Goal: Task Accomplishment & Management: Manage account settings

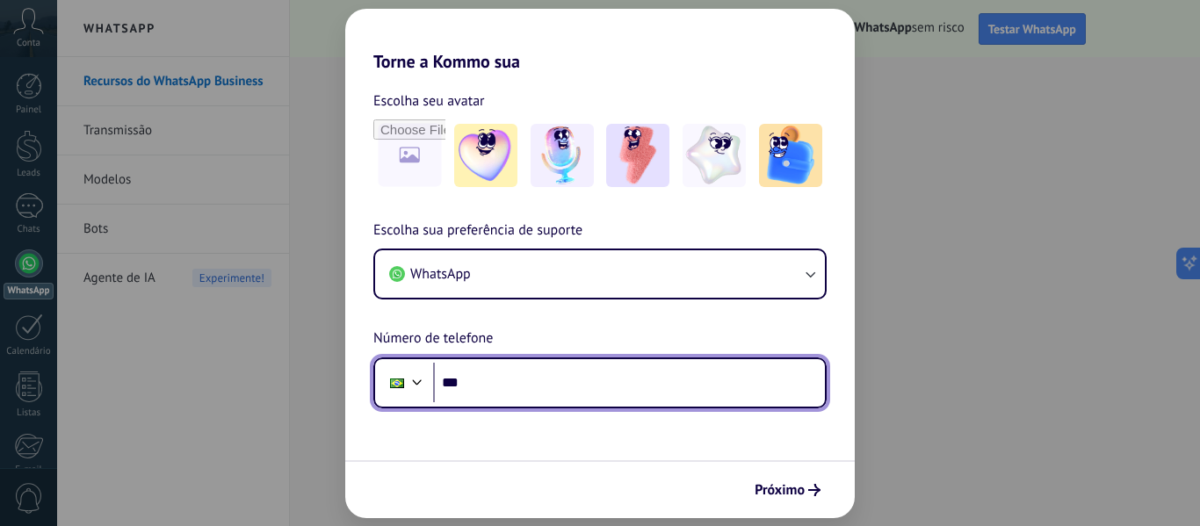
click at [552, 389] on input "***" at bounding box center [629, 383] width 392 height 40
type input "**********"
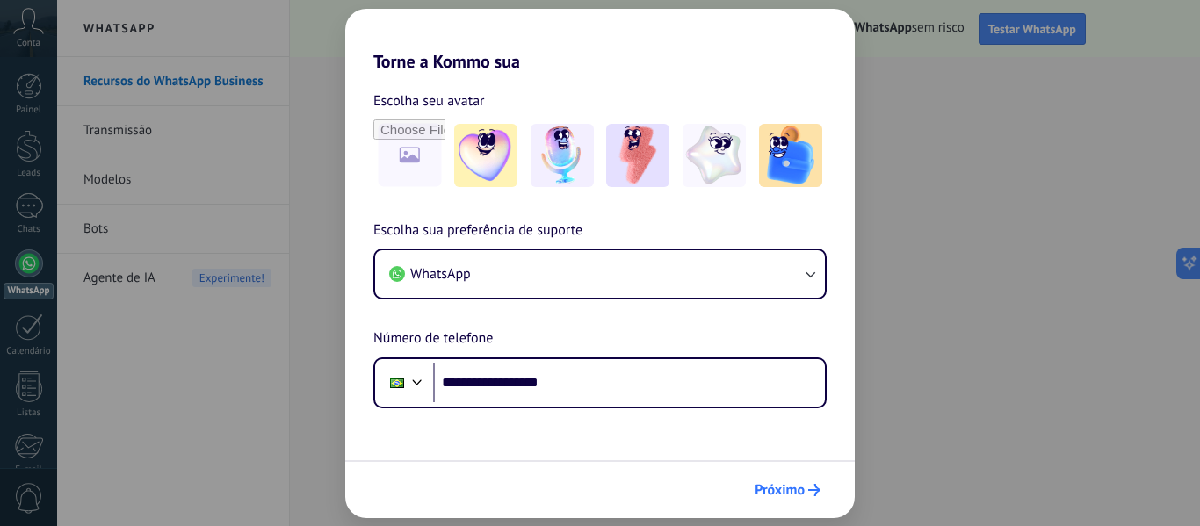
click at [795, 485] on span "Próximo" at bounding box center [780, 490] width 50 height 12
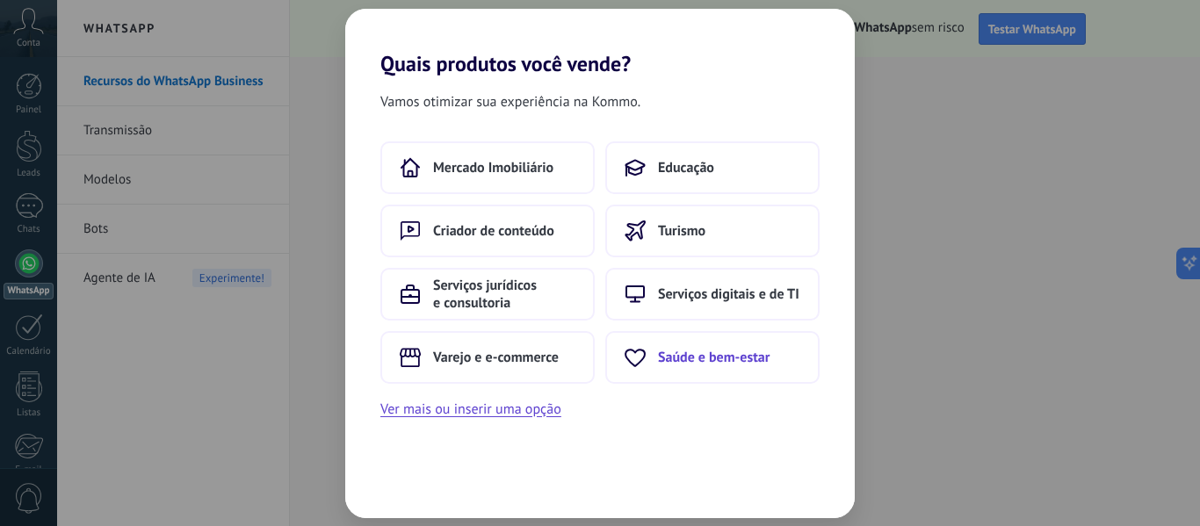
click at [682, 359] on span "Saúde e bem-estar" at bounding box center [714, 358] width 112 height 18
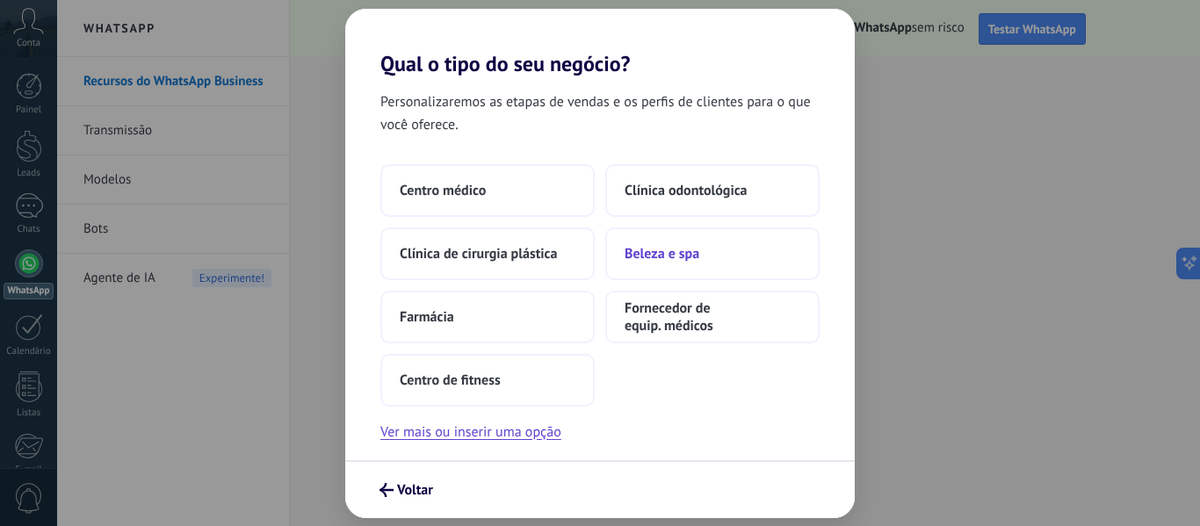
click at [657, 248] on span "Beleza e spa" at bounding box center [662, 254] width 75 height 18
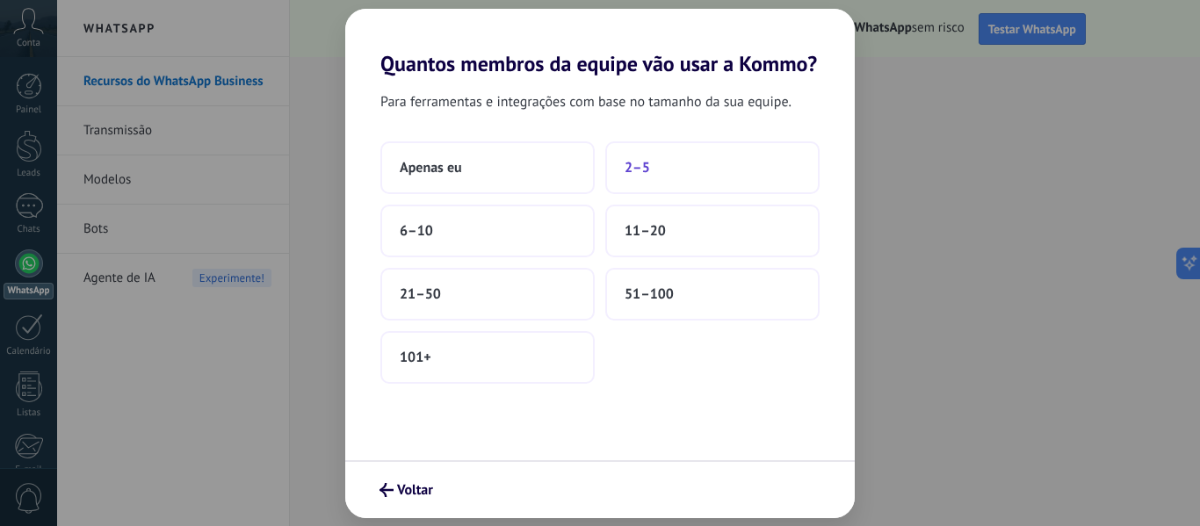
click at [659, 169] on button "2–5" at bounding box center [712, 167] width 214 height 53
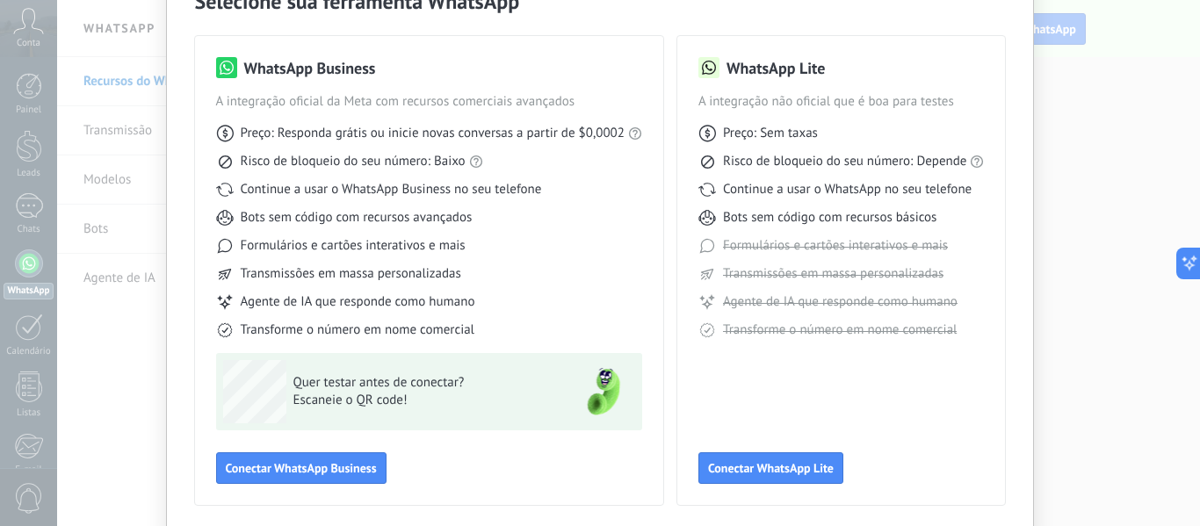
scroll to position [163, 0]
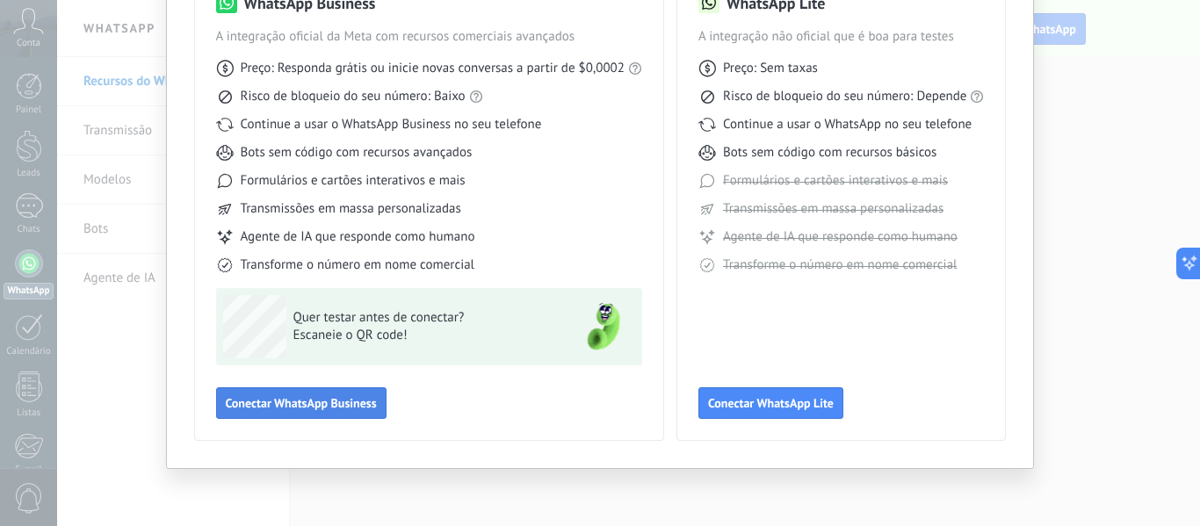
click at [323, 409] on span "Conectar WhatsApp Business" at bounding box center [301, 403] width 151 height 12
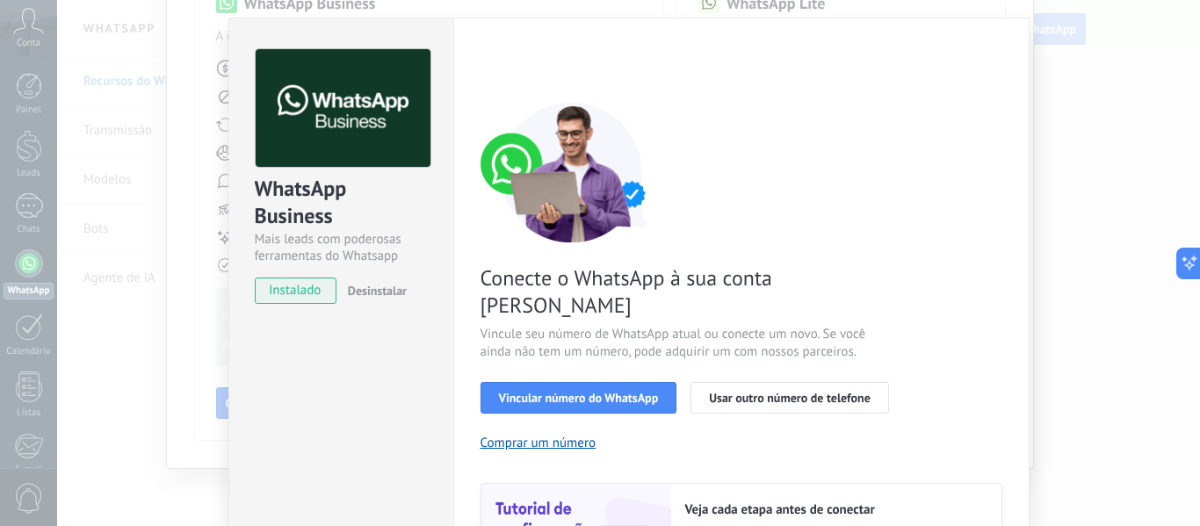
scroll to position [38, 0]
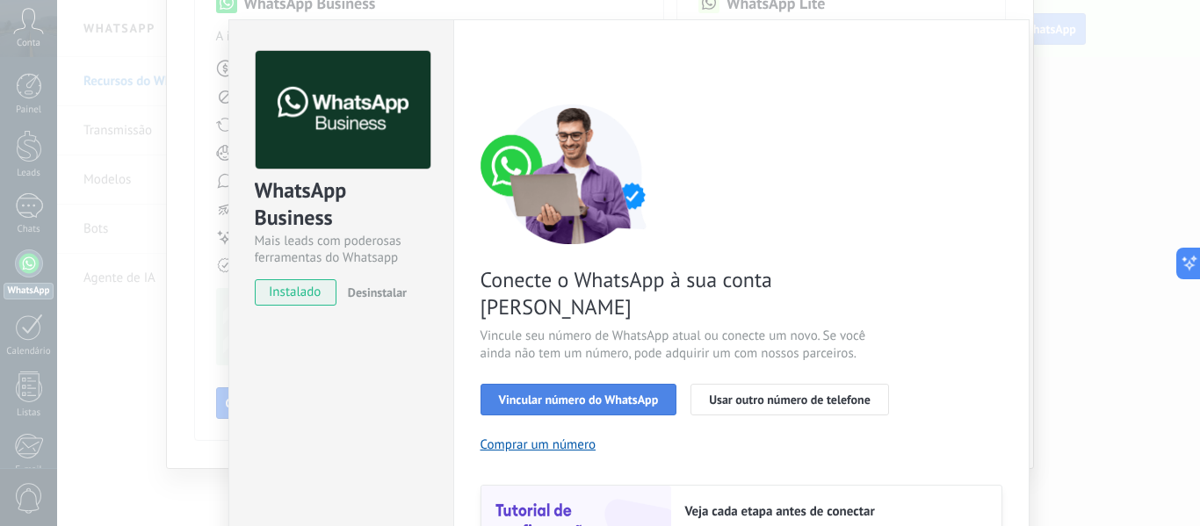
click at [605, 394] on span "Vincular número do WhatsApp" at bounding box center [579, 400] width 160 height 12
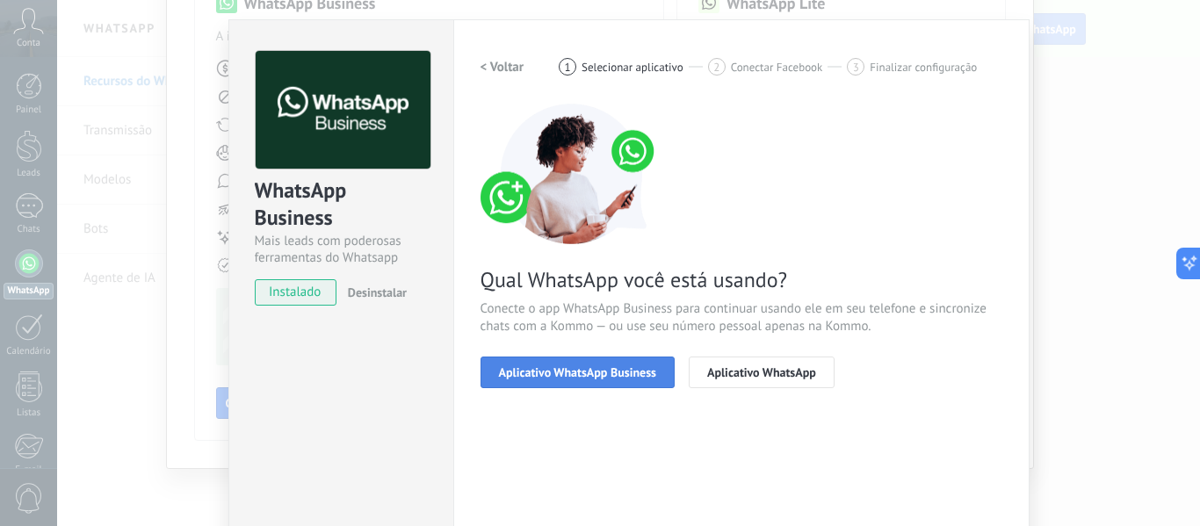
click at [612, 375] on span "Aplicativo WhatsApp Business" at bounding box center [577, 372] width 157 height 12
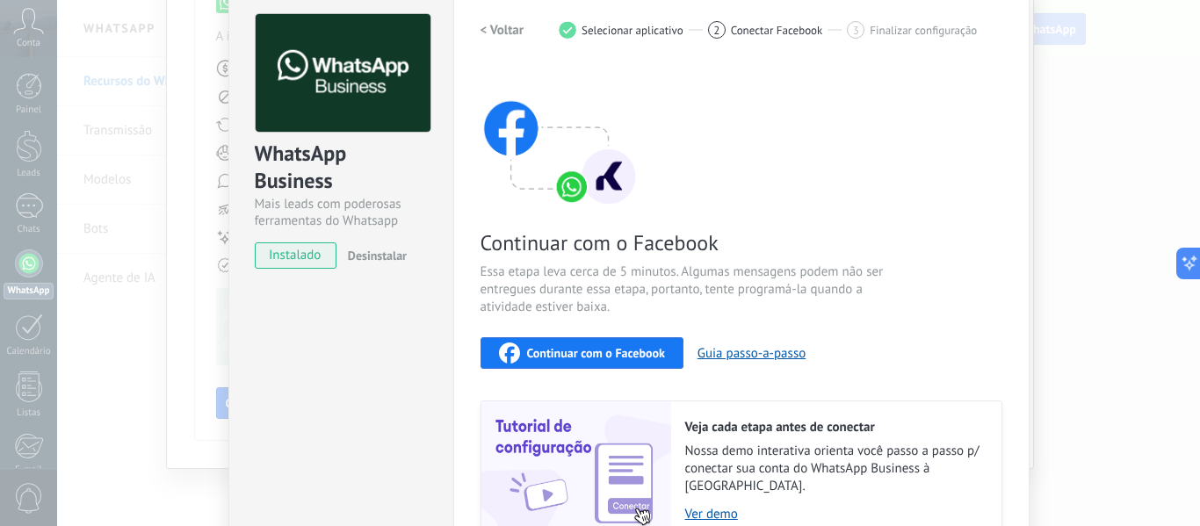
scroll to position [69, 0]
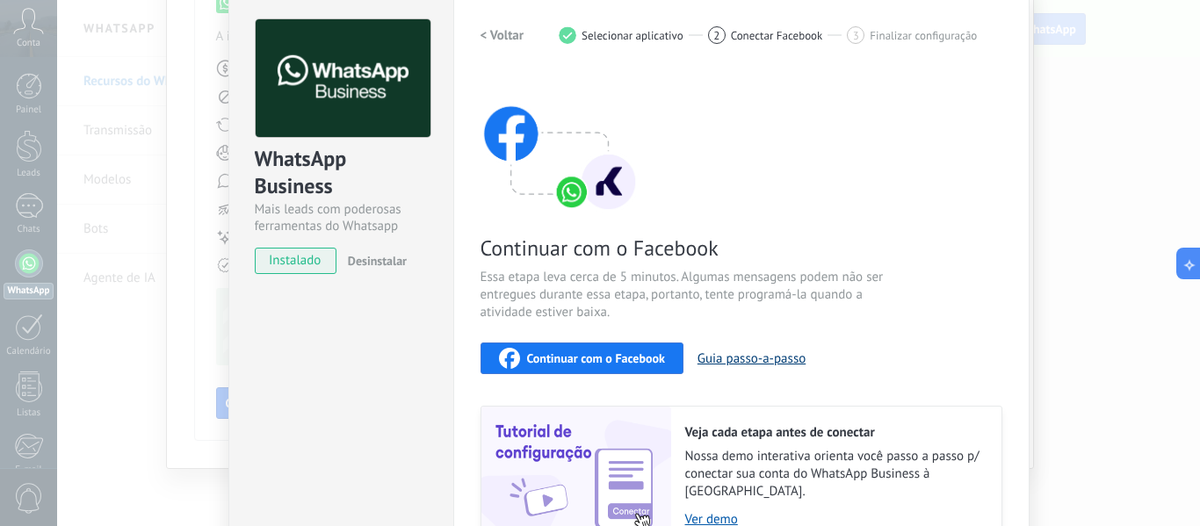
click at [780, 362] on button "Guia passo-a-passo" at bounding box center [752, 359] width 108 height 17
click at [585, 365] on span "Continuar com o Facebook" at bounding box center [596, 358] width 138 height 12
click at [313, 262] on span "instalado" at bounding box center [296, 261] width 80 height 26
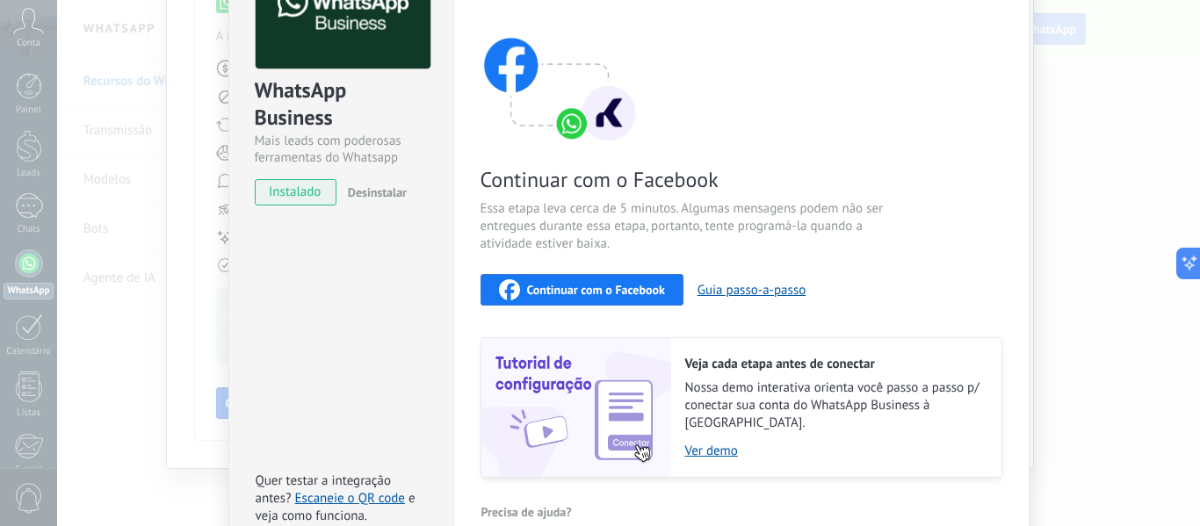
scroll to position [142, 0]
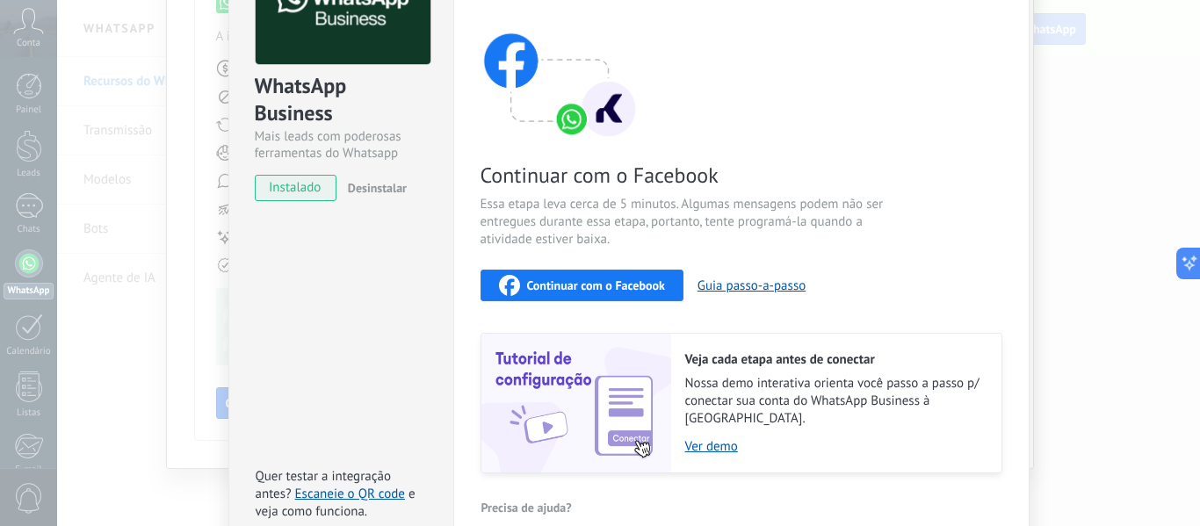
click at [632, 286] on span "Continuar com o Facebook" at bounding box center [596, 285] width 138 height 12
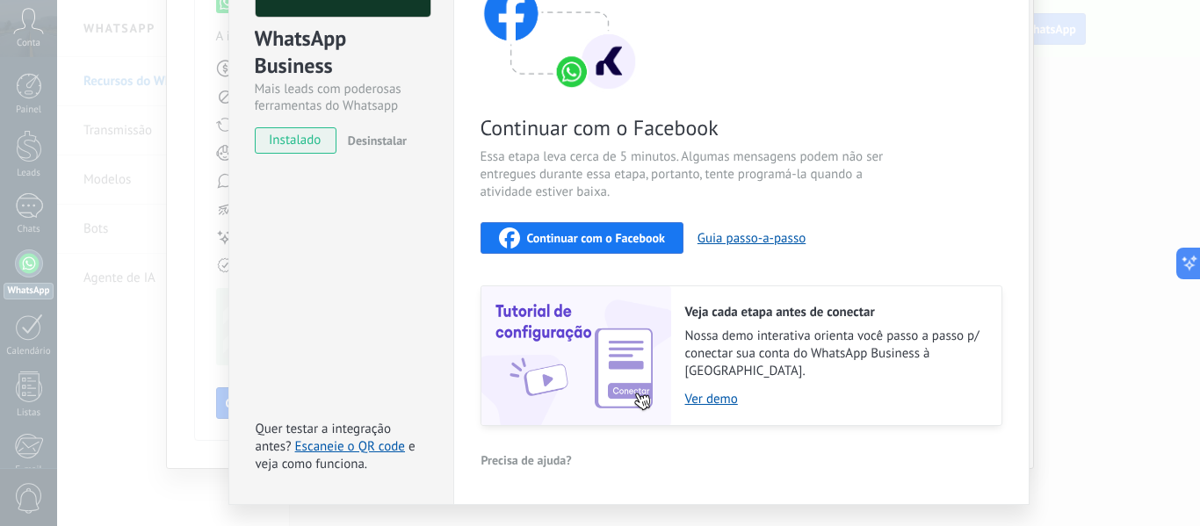
scroll to position [191, 0]
click at [384, 438] on link "Escaneie o QR code" at bounding box center [350, 446] width 110 height 17
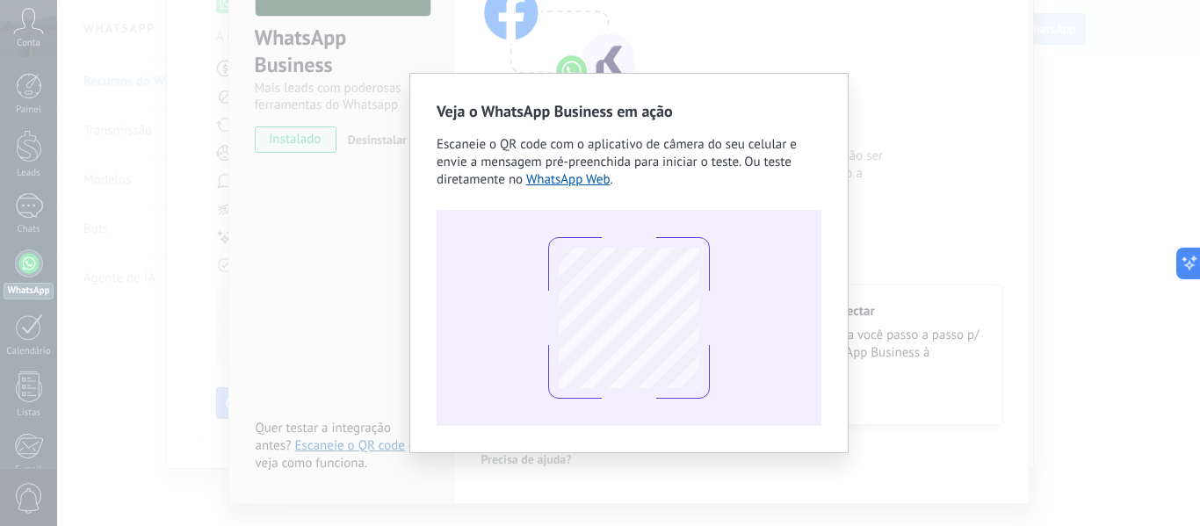
click at [935, 69] on div "Veja o WhatsApp Business em ação Escaneie o QR code com o aplicativo de câmera …" at bounding box center [628, 263] width 1143 height 526
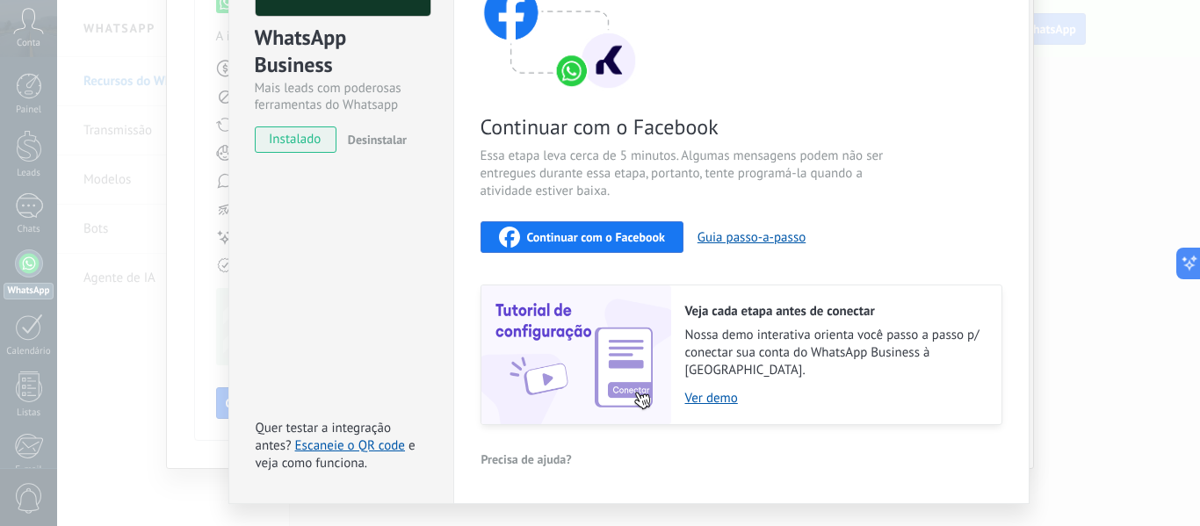
scroll to position [221, 0]
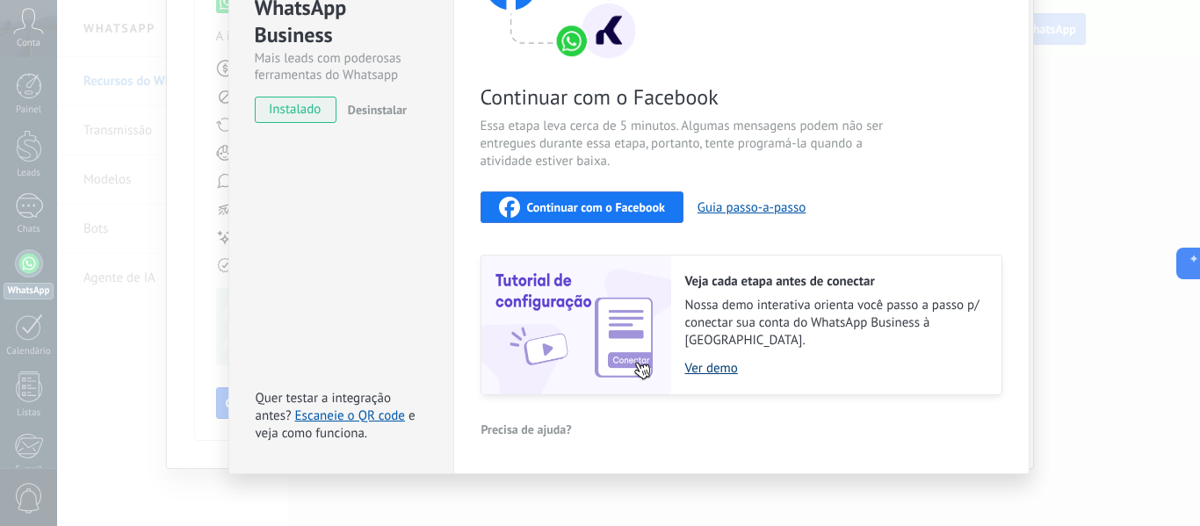
click at [713, 360] on link "Ver demo" at bounding box center [834, 368] width 299 height 17
click at [546, 211] on span "Continuar com o Facebook" at bounding box center [596, 207] width 138 height 12
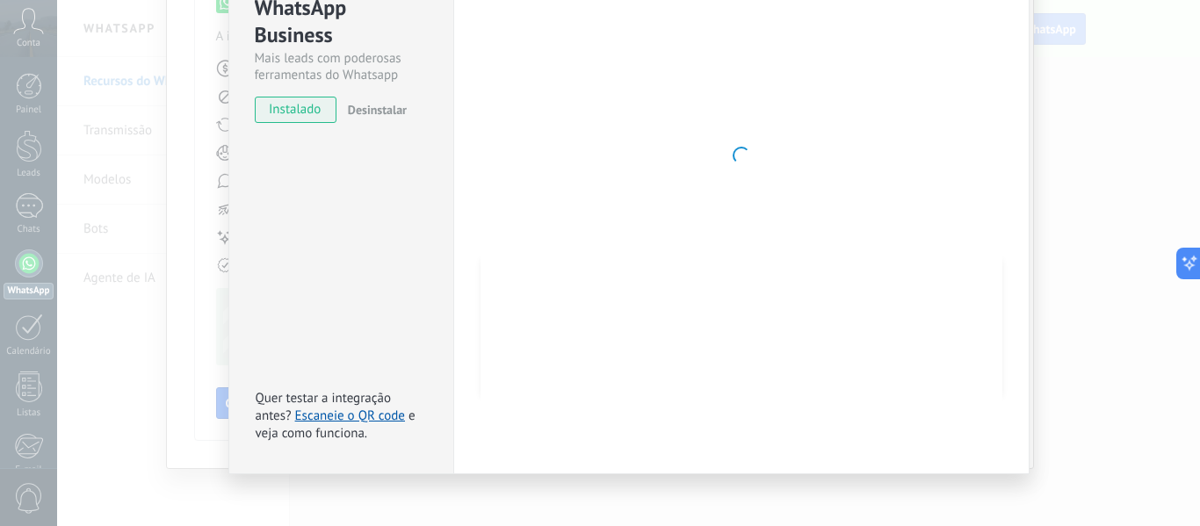
scroll to position [203, 0]
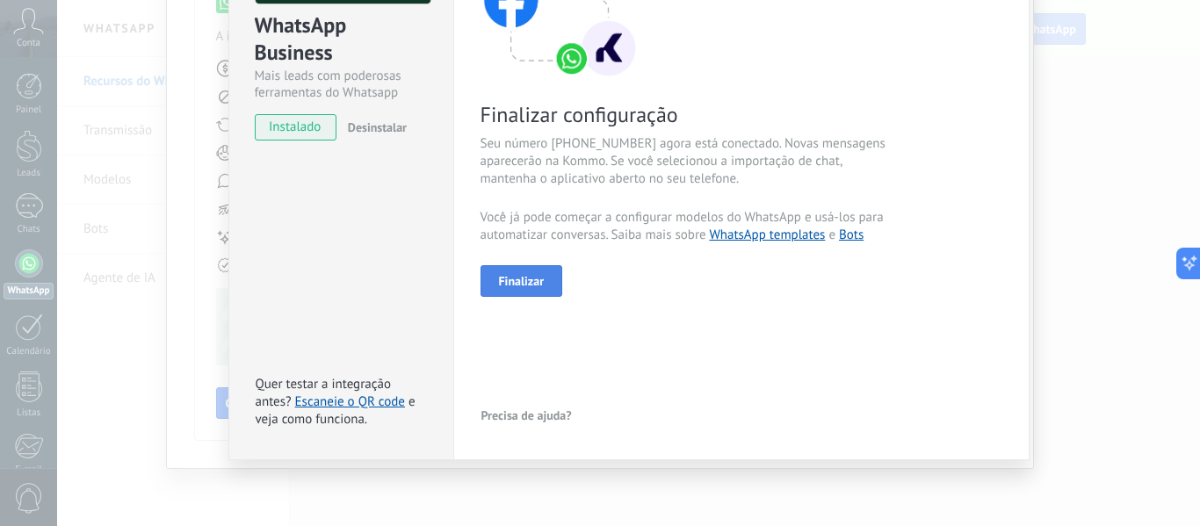
click at [522, 286] on span "Finalizar" at bounding box center [522, 281] width 46 height 12
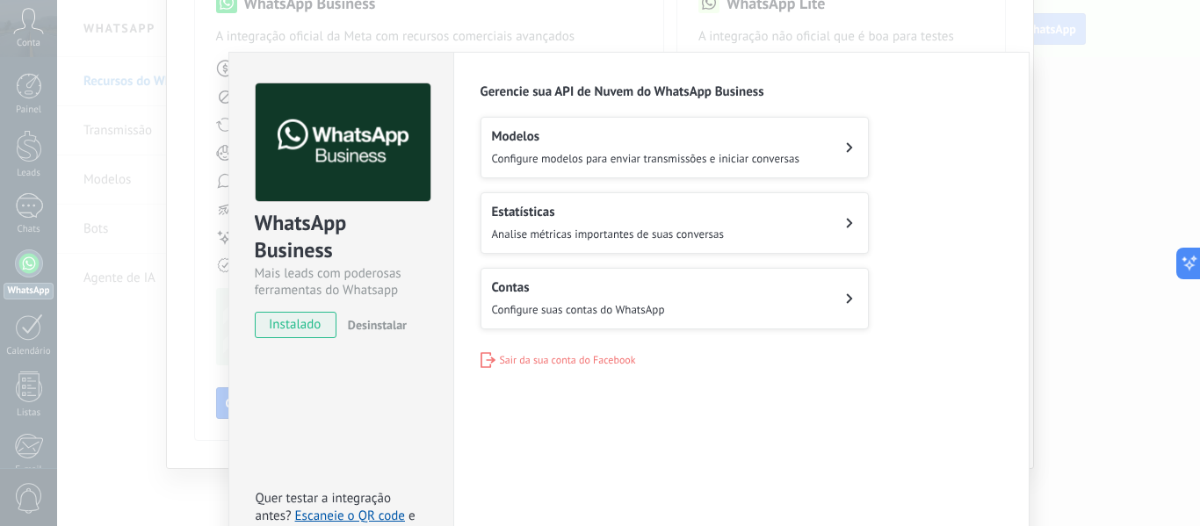
scroll to position [0, 0]
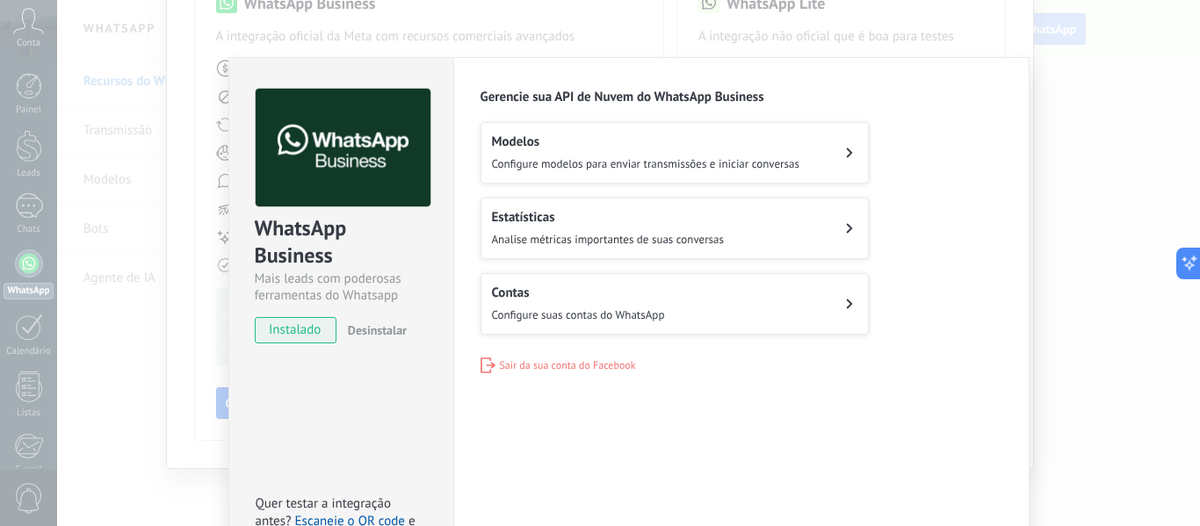
click at [306, 328] on span "instalado" at bounding box center [296, 330] width 80 height 26
click at [1105, 210] on div "WhatsApp Business Mais leads com poderosas ferramentas do Whatsapp instalado De…" at bounding box center [628, 263] width 1143 height 526
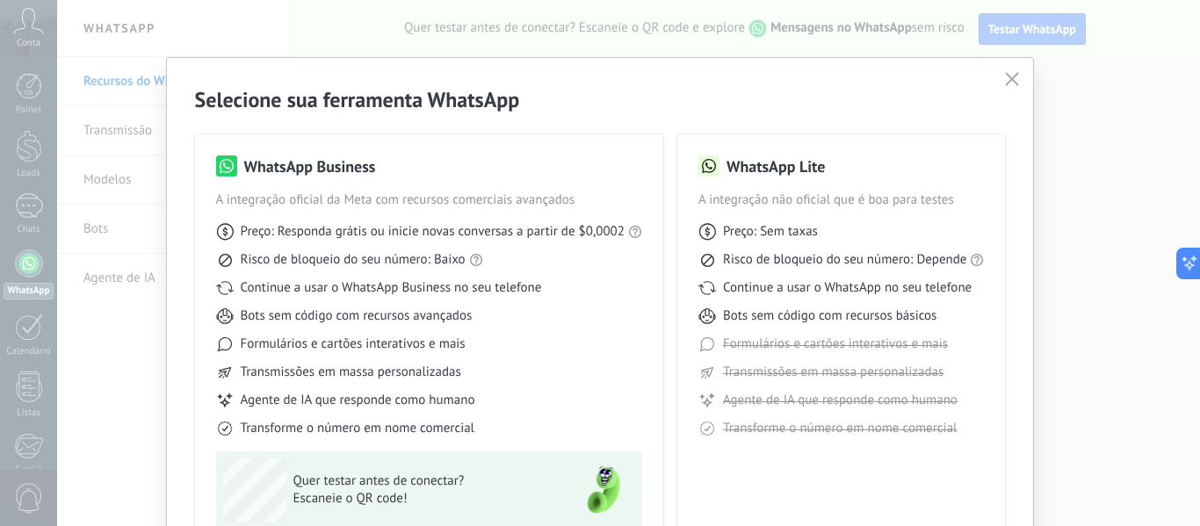
click at [1007, 85] on icon "button" at bounding box center [1012, 79] width 14 height 14
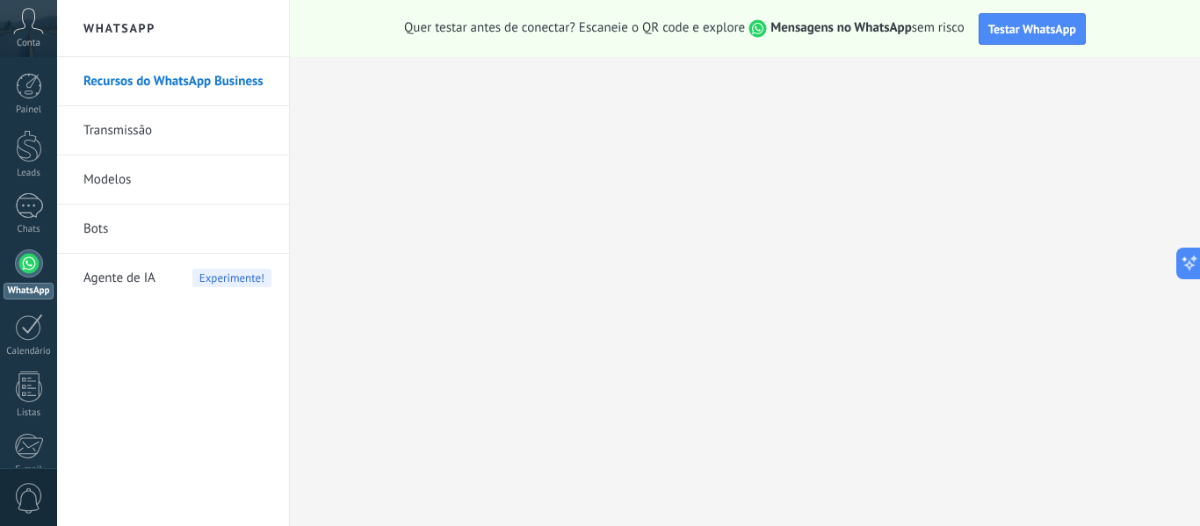
scroll to position [205, 0]
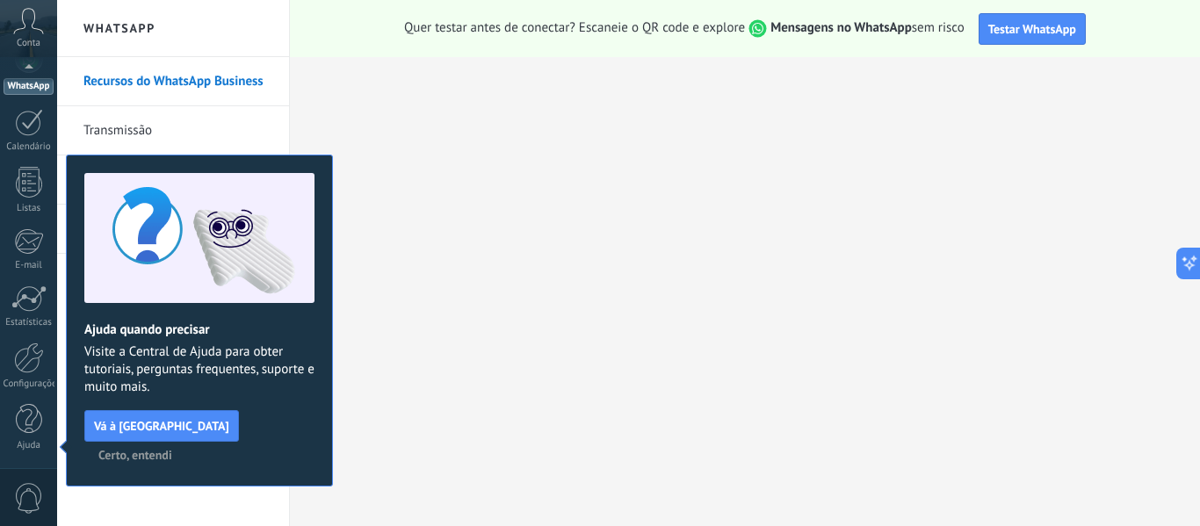
click at [172, 449] on span "Certo, entendi" at bounding box center [135, 455] width 74 height 12
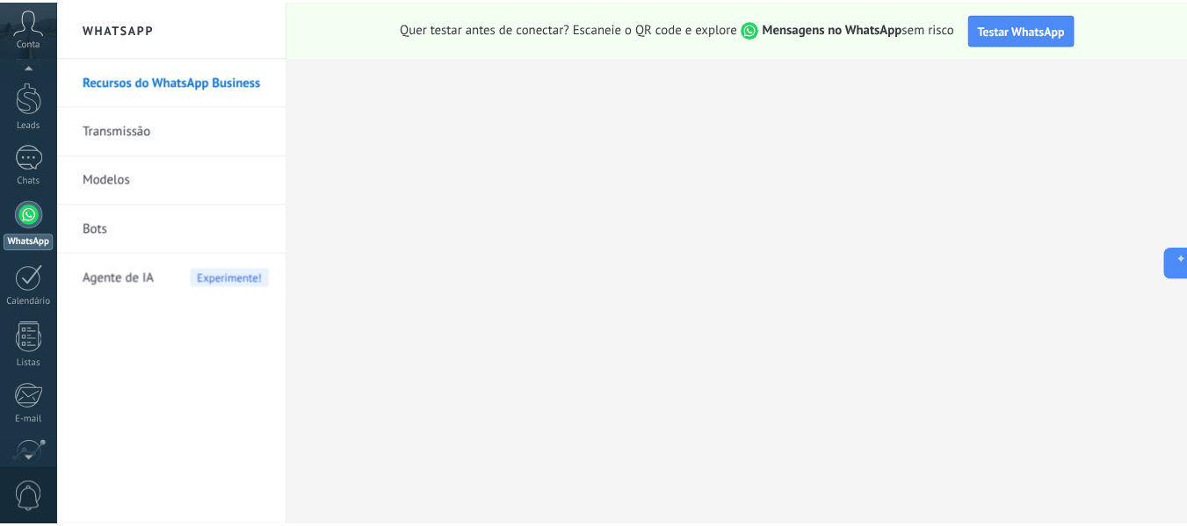
scroll to position [0, 0]
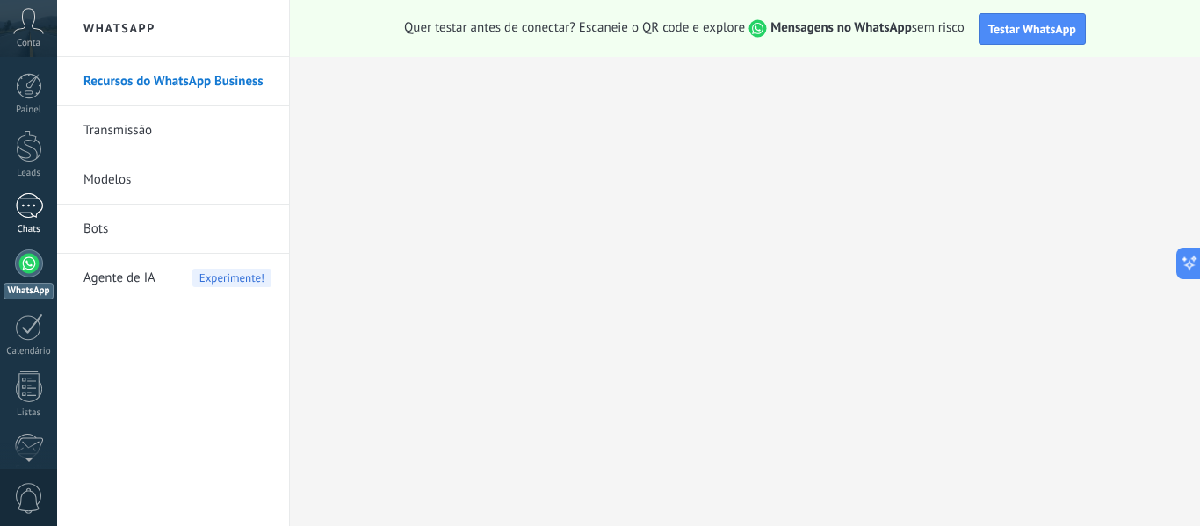
click at [29, 201] on div at bounding box center [29, 205] width 28 height 25
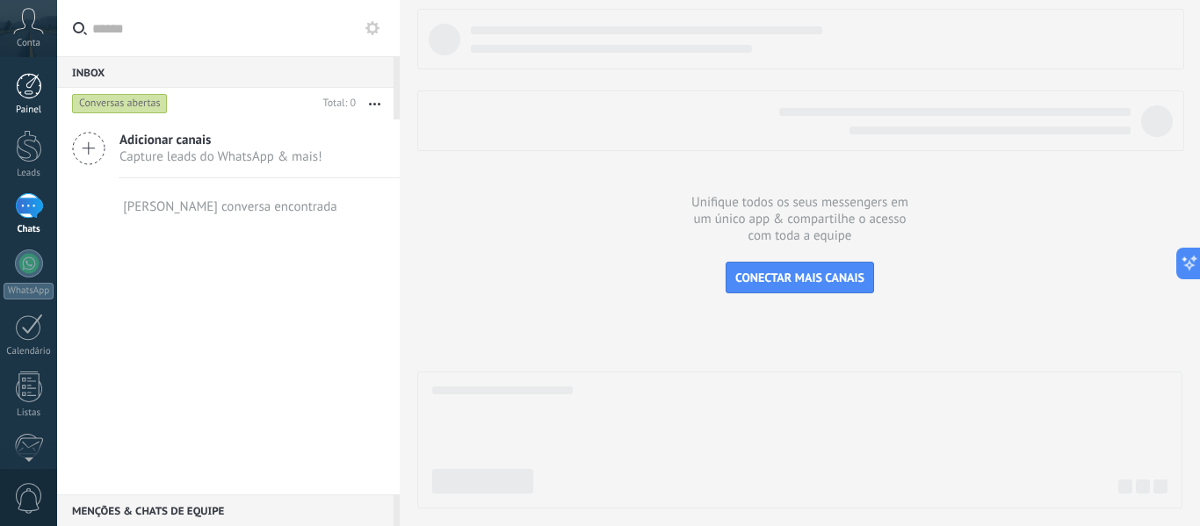
click at [37, 92] on div at bounding box center [29, 86] width 26 height 26
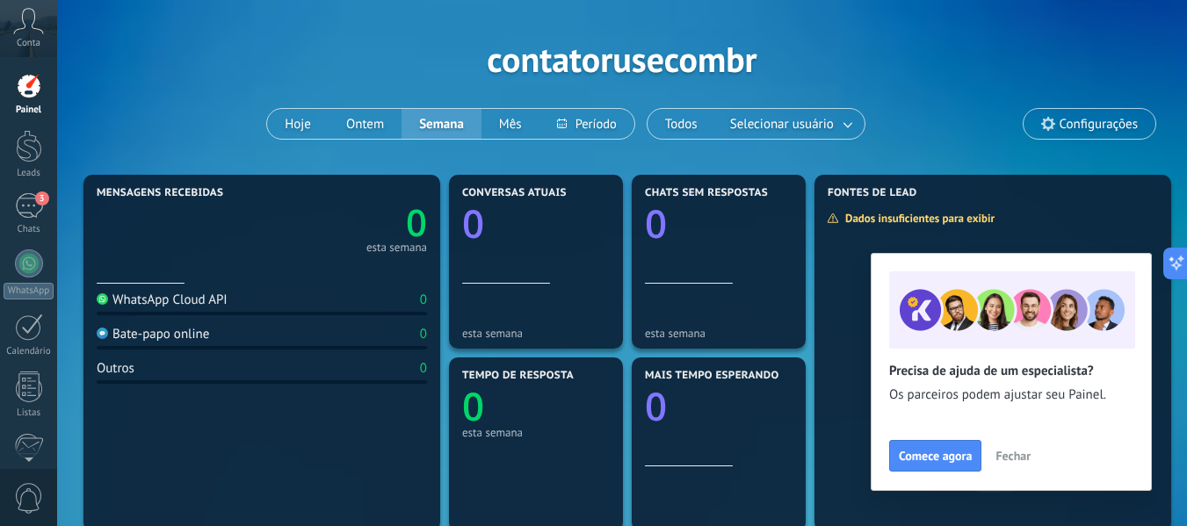
scroll to position [52, 0]
click at [35, 264] on div at bounding box center [29, 264] width 28 height 28
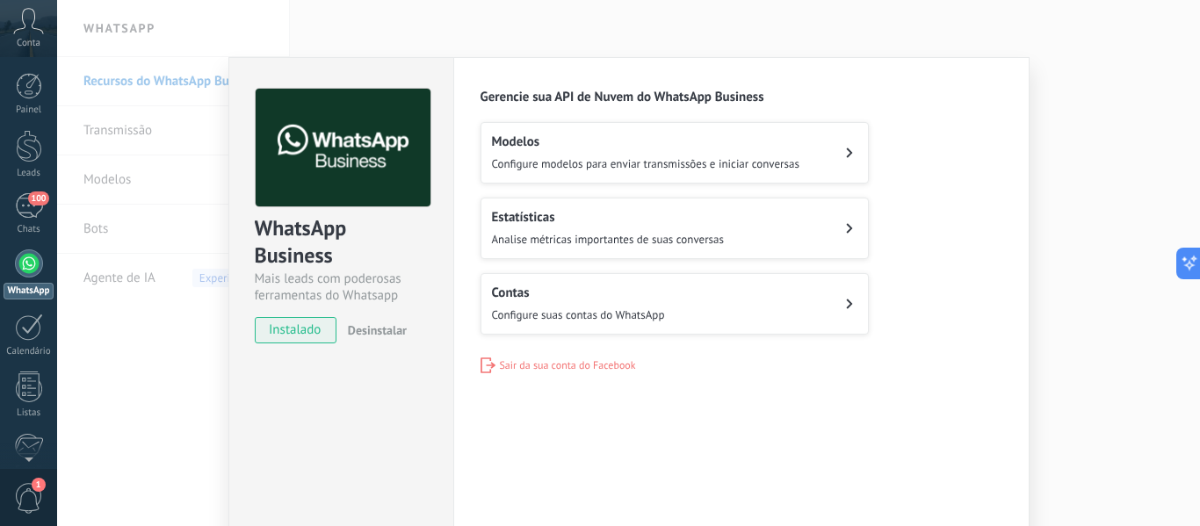
click at [605, 150] on div "Modelos Configure modelos para enviar transmissões e iniciar conversas" at bounding box center [646, 153] width 308 height 39
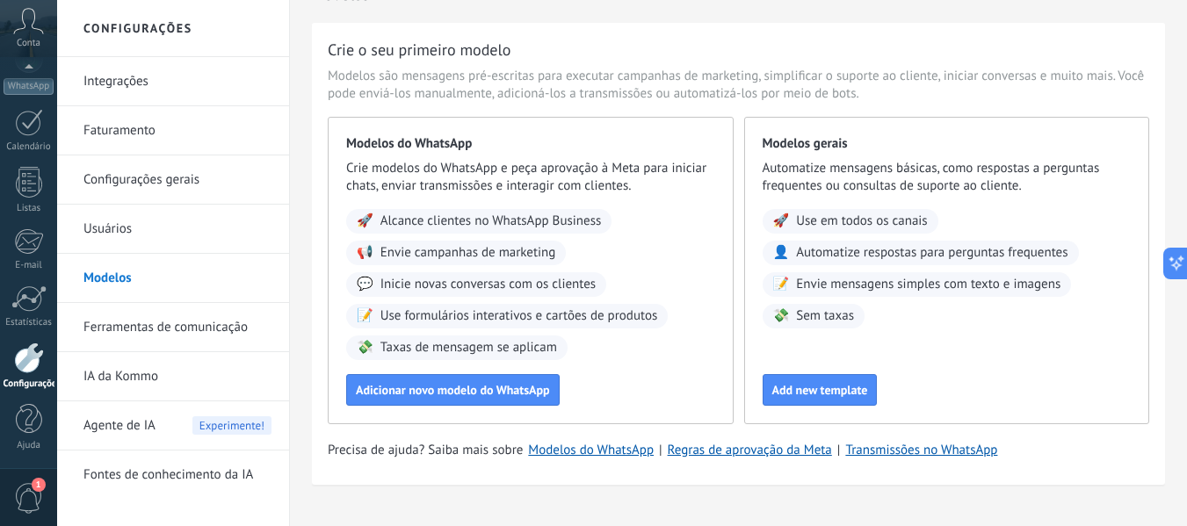
scroll to position [34, 0]
click at [569, 221] on span "Alcance clientes no WhatsApp Business" at bounding box center [490, 221] width 221 height 18
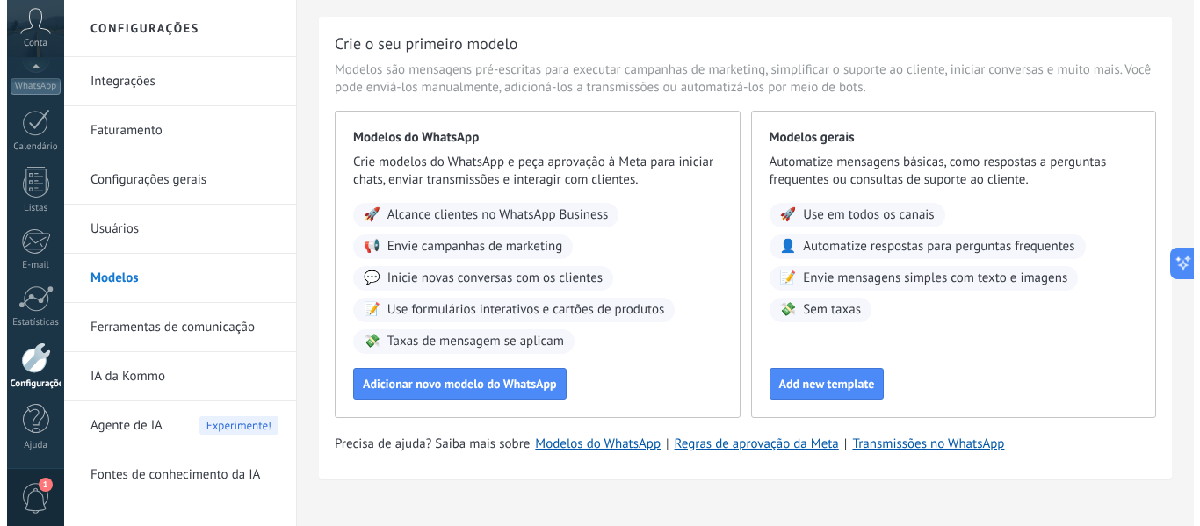
scroll to position [67, 0]
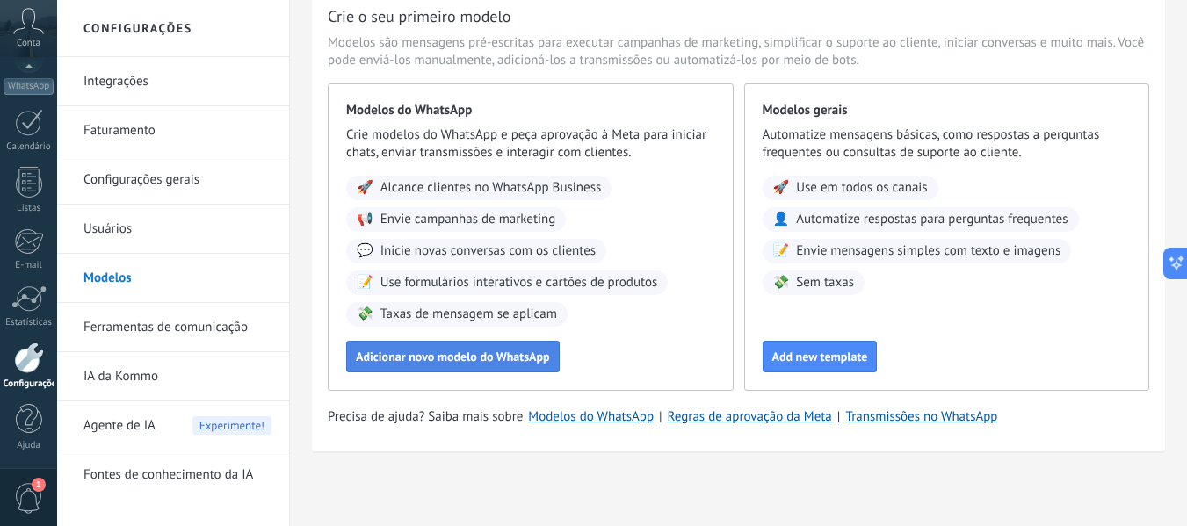
click at [504, 366] on button "Adicionar novo modelo do WhatsApp" at bounding box center [453, 357] width 214 height 32
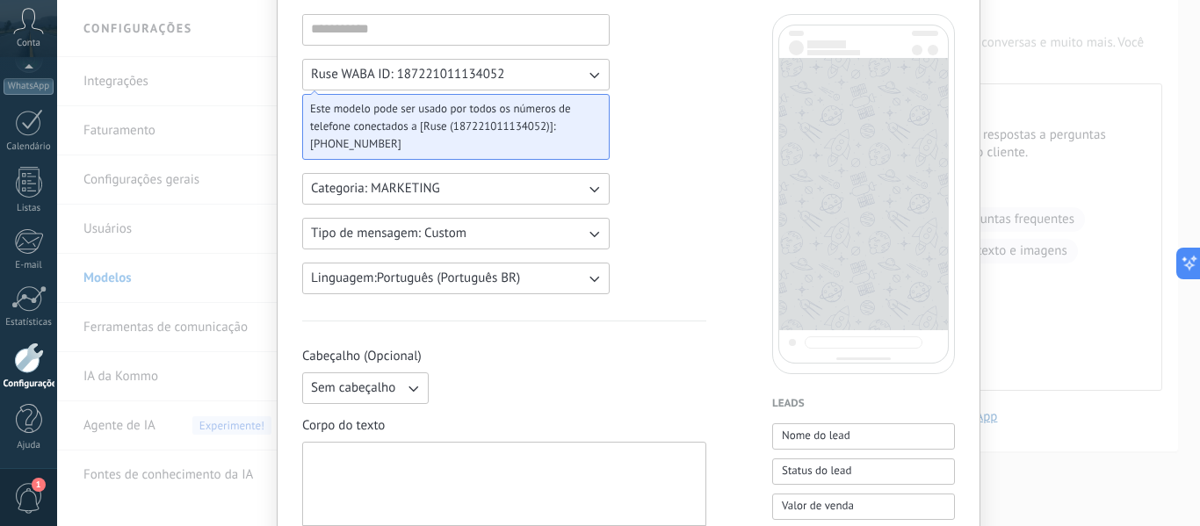
scroll to position [125, 0]
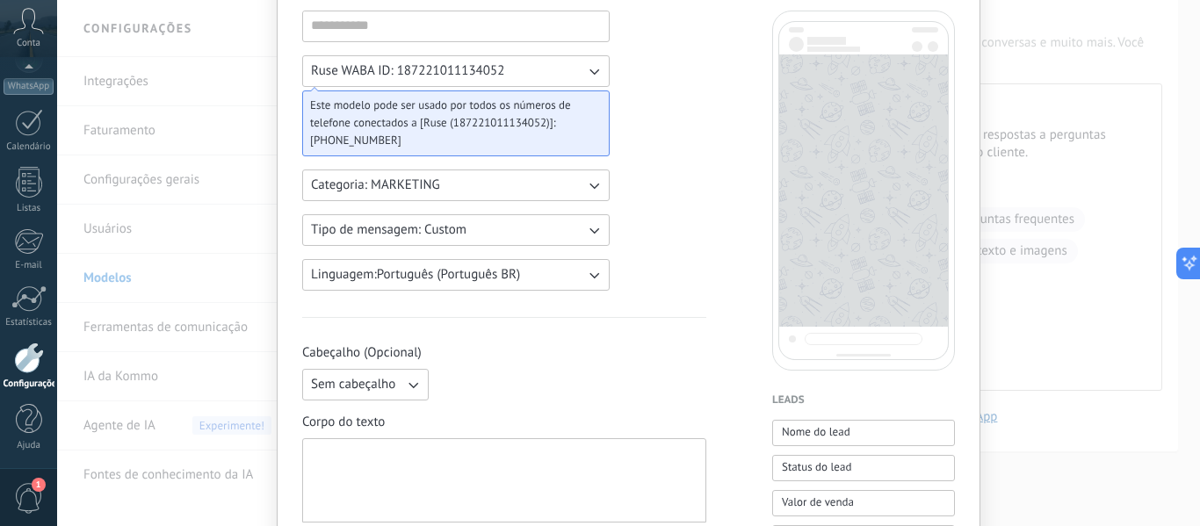
click at [598, 232] on icon "button" at bounding box center [594, 230] width 18 height 18
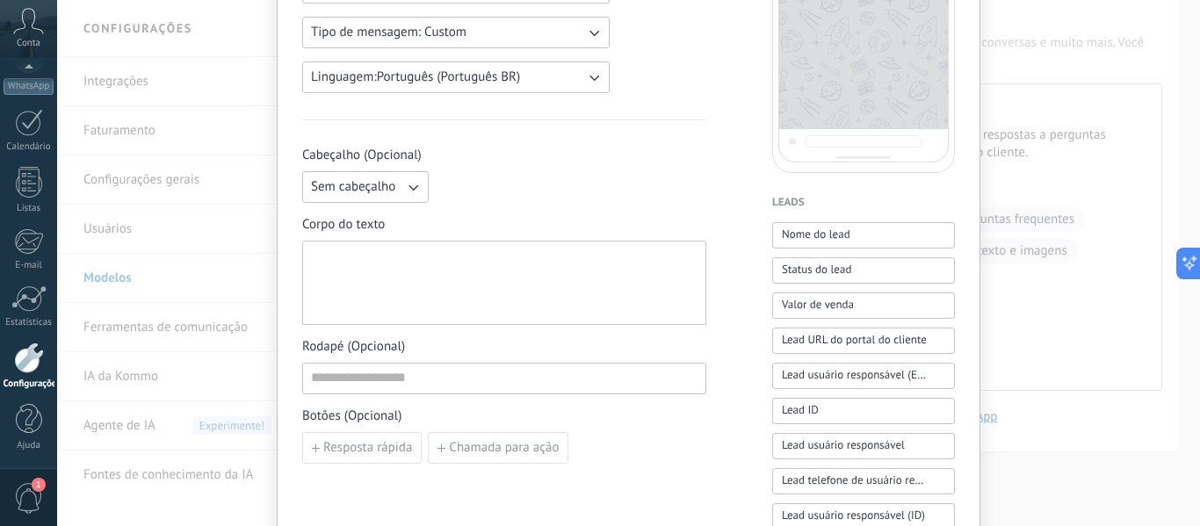
scroll to position [323, 0]
click at [866, 238] on button "Nome do lead" at bounding box center [863, 234] width 183 height 26
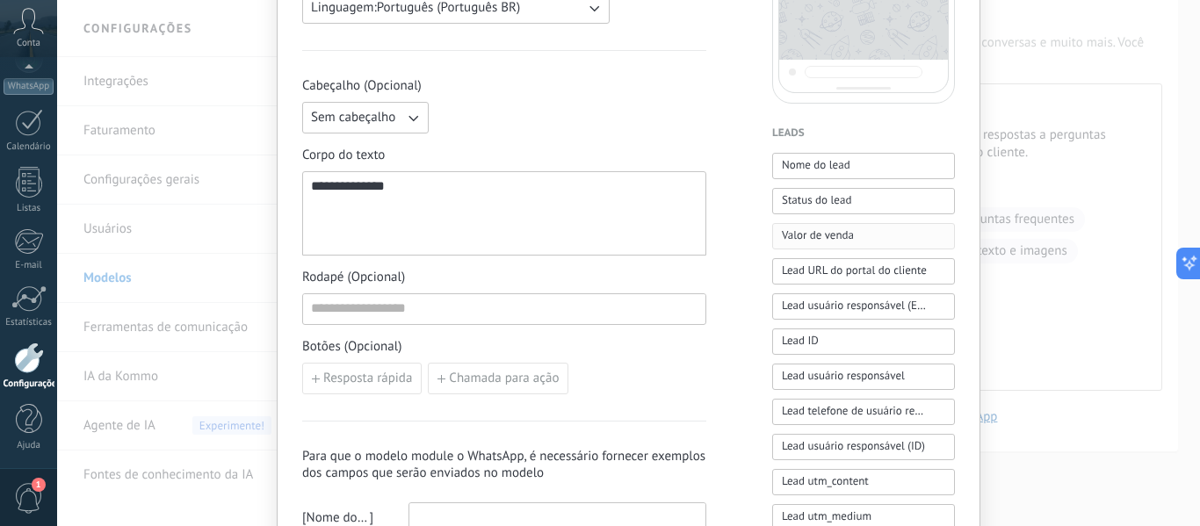
scroll to position [393, 0]
click at [866, 207] on button "Status do lead" at bounding box center [863, 200] width 183 height 26
click at [866, 229] on button "Valor de venda" at bounding box center [863, 235] width 183 height 26
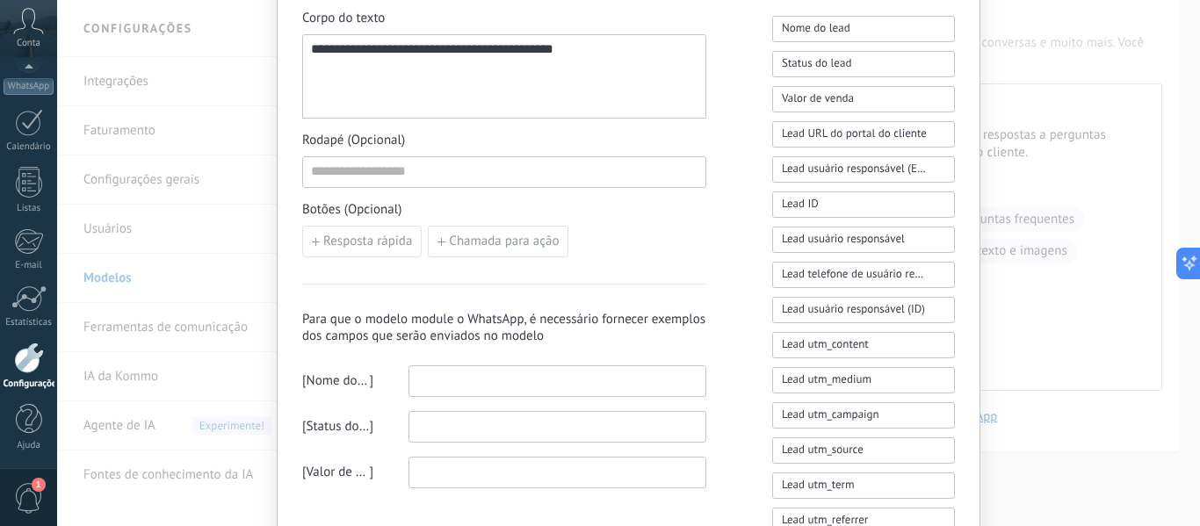
scroll to position [530, 0]
click at [842, 264] on button "Lead telefone de usuário responsável" at bounding box center [863, 274] width 183 height 26
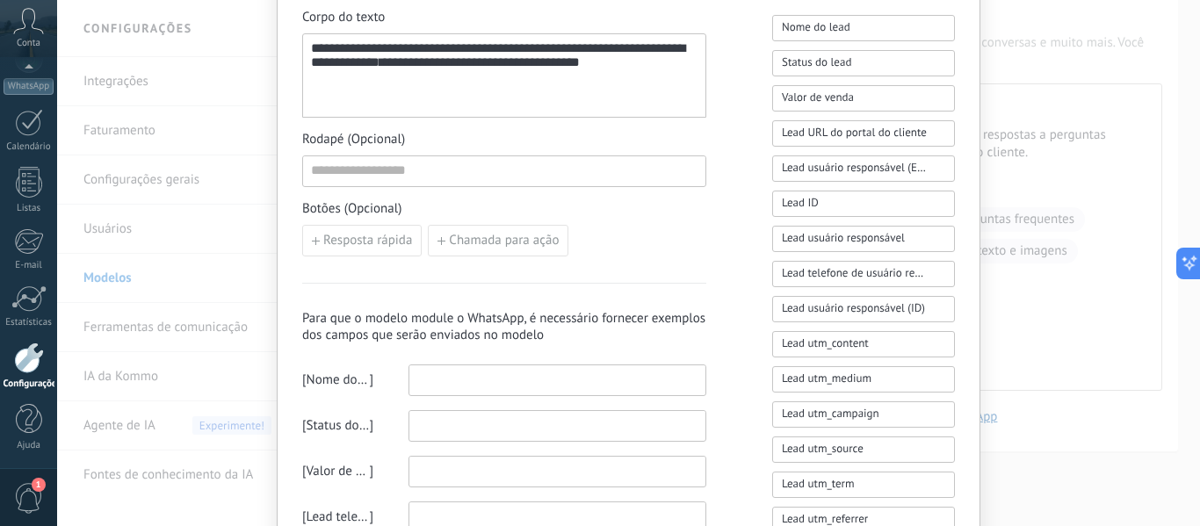
click at [667, 65] on div "**********" at bounding box center [504, 75] width 387 height 69
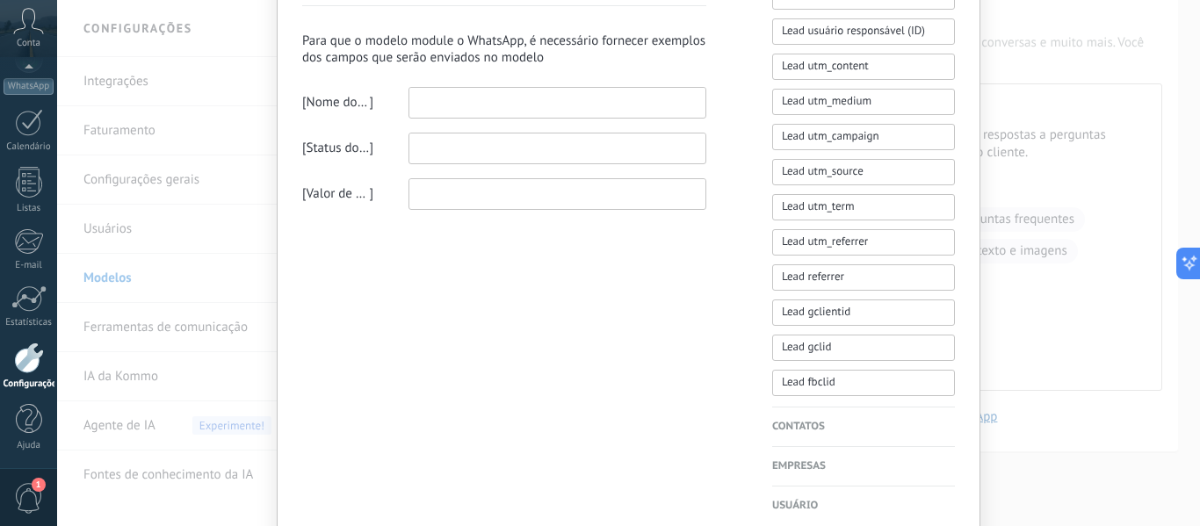
scroll to position [889, 0]
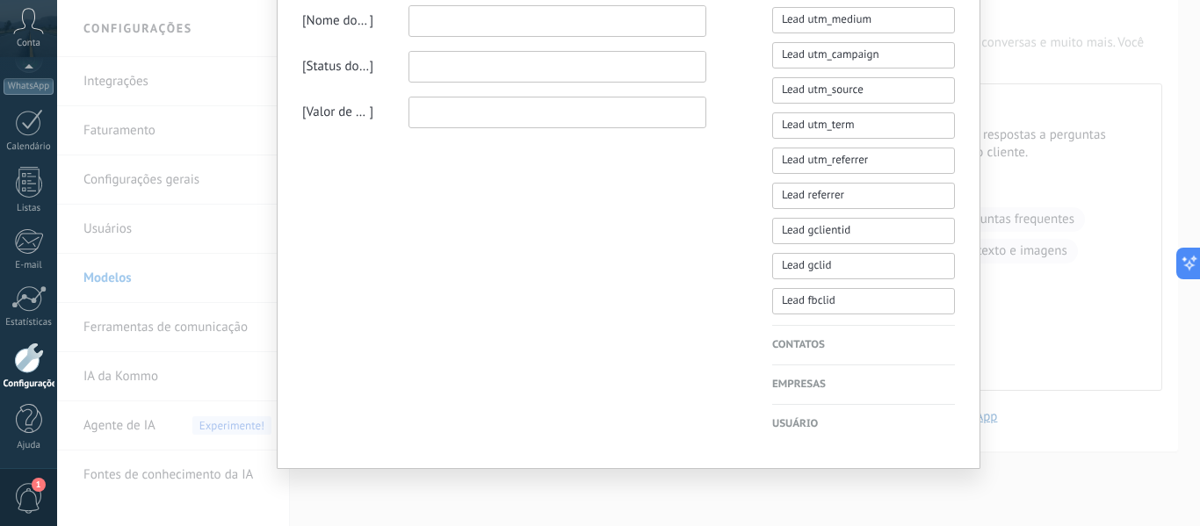
click at [781, 347] on h4 "Contatos" at bounding box center [863, 346] width 183 height 18
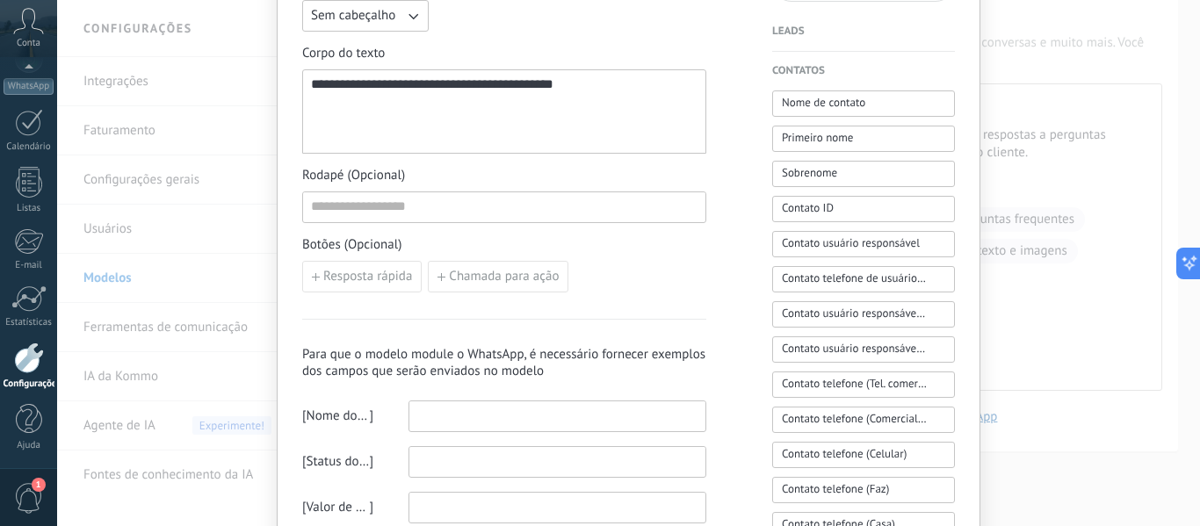
scroll to position [494, 0]
click at [786, 101] on span "Nome de contato" at bounding box center [823, 103] width 83 height 18
click at [797, 133] on span "Primeiro nome" at bounding box center [817, 138] width 71 height 18
click at [802, 177] on span "Sobrenome" at bounding box center [809, 173] width 55 height 18
click at [806, 211] on span "Contato ID" at bounding box center [808, 208] width 52 height 18
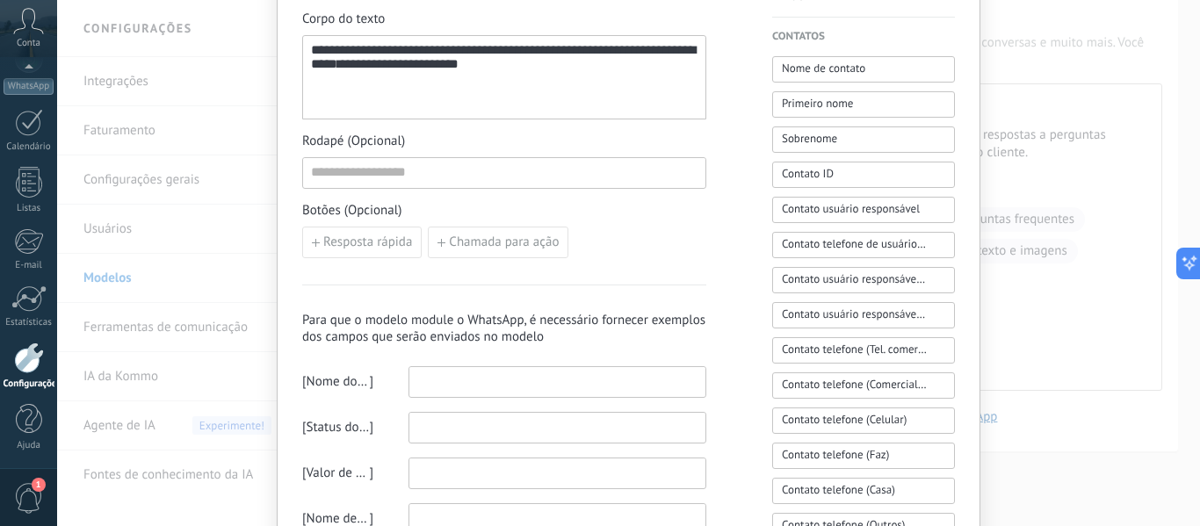
scroll to position [553, 0]
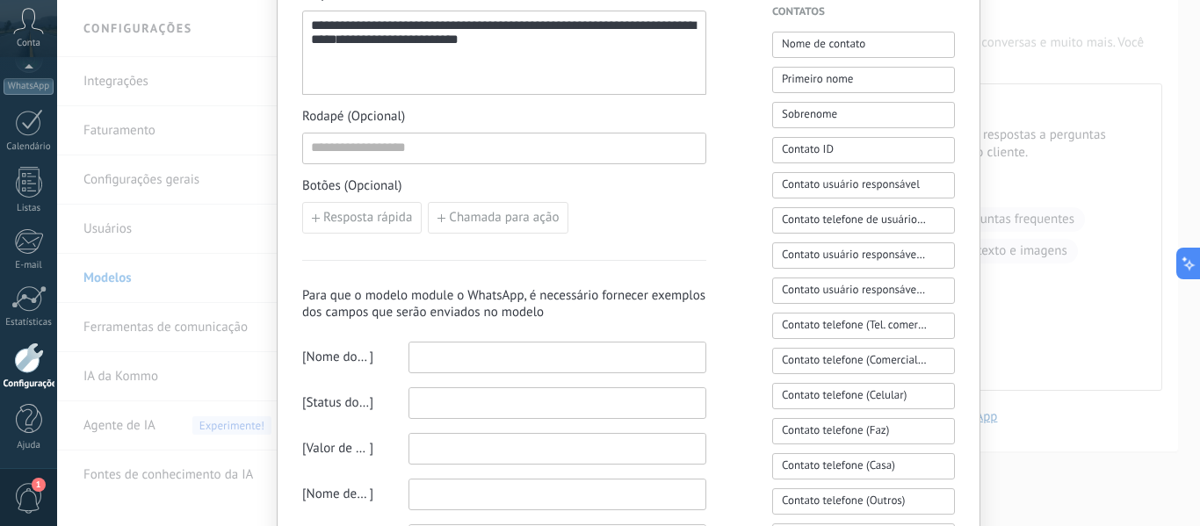
click at [803, 228] on span "Contato telefone de usuário responsável" at bounding box center [854, 220] width 145 height 19
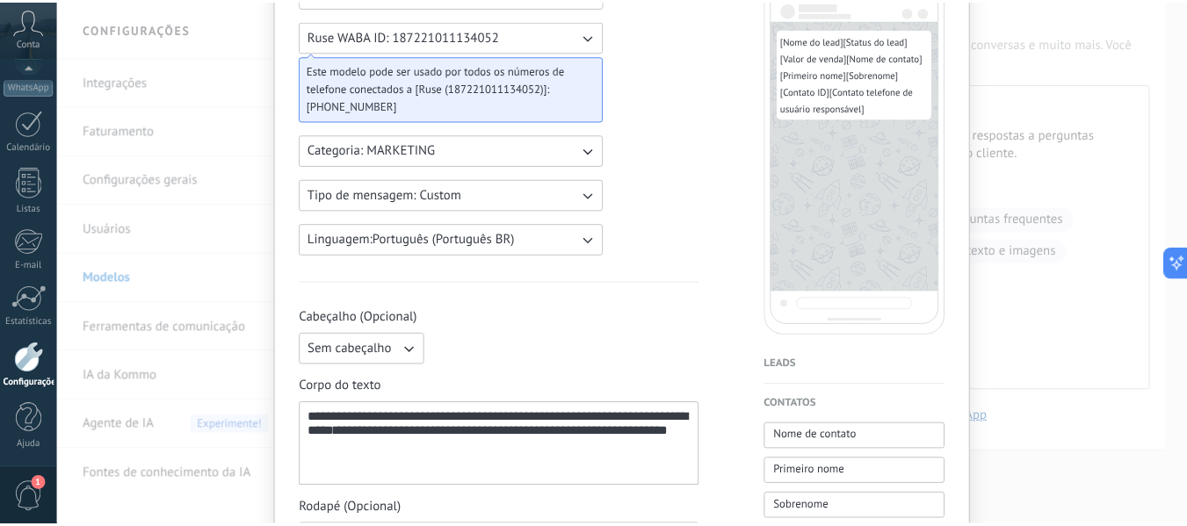
scroll to position [0, 0]
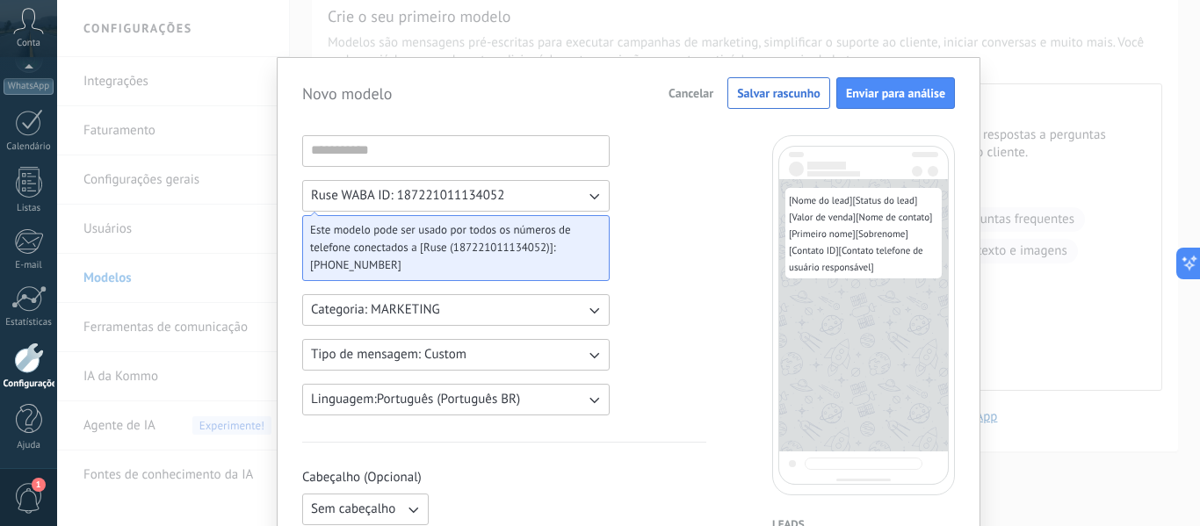
click at [685, 94] on span "Cancelar" at bounding box center [691, 93] width 45 height 12
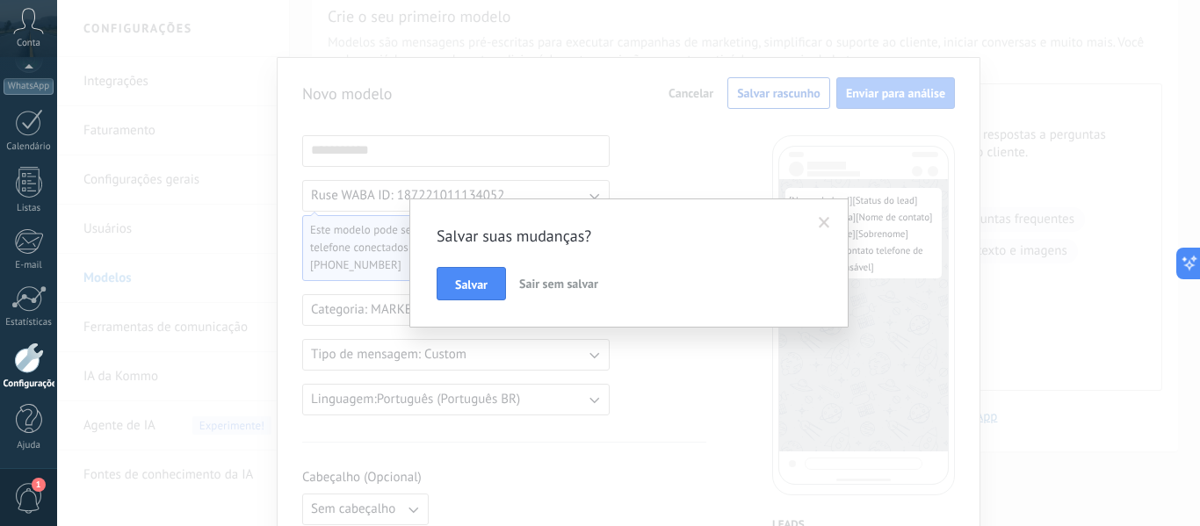
click at [540, 283] on span "Sair sem salvar" at bounding box center [558, 284] width 79 height 16
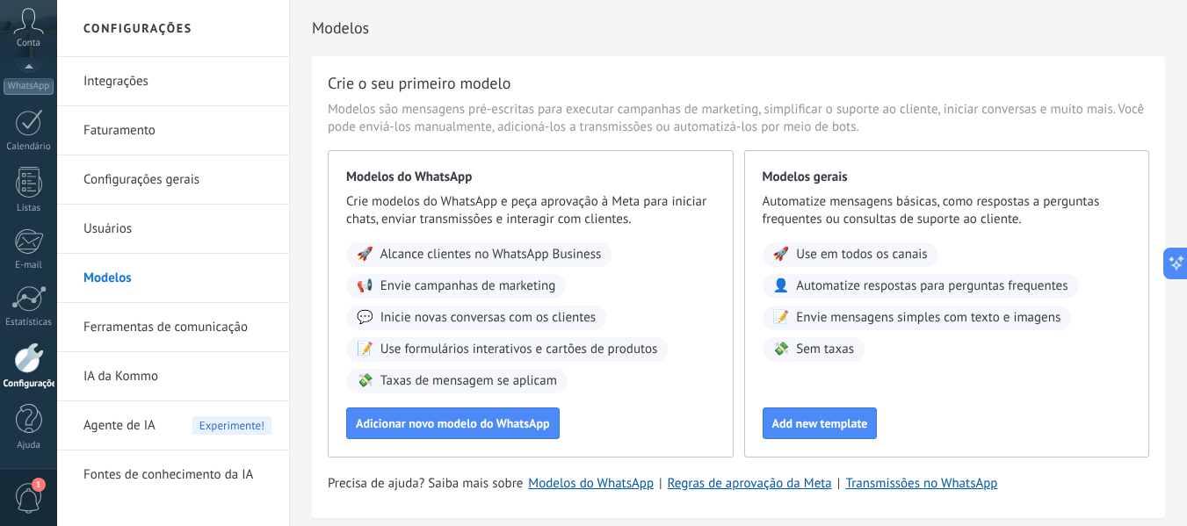
scroll to position [67, 0]
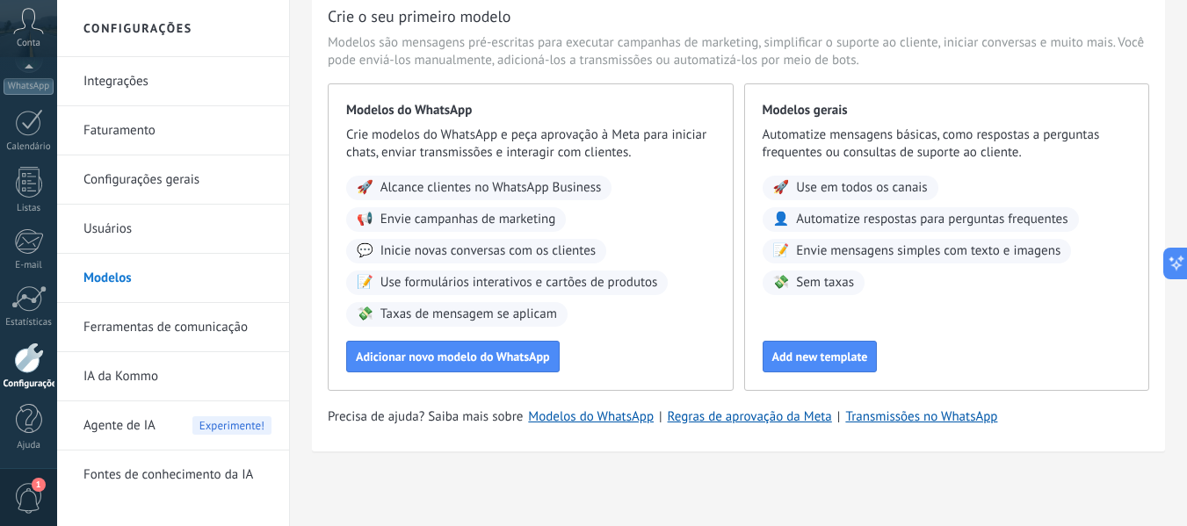
click at [177, 78] on link "Integrações" at bounding box center [177, 81] width 188 height 49
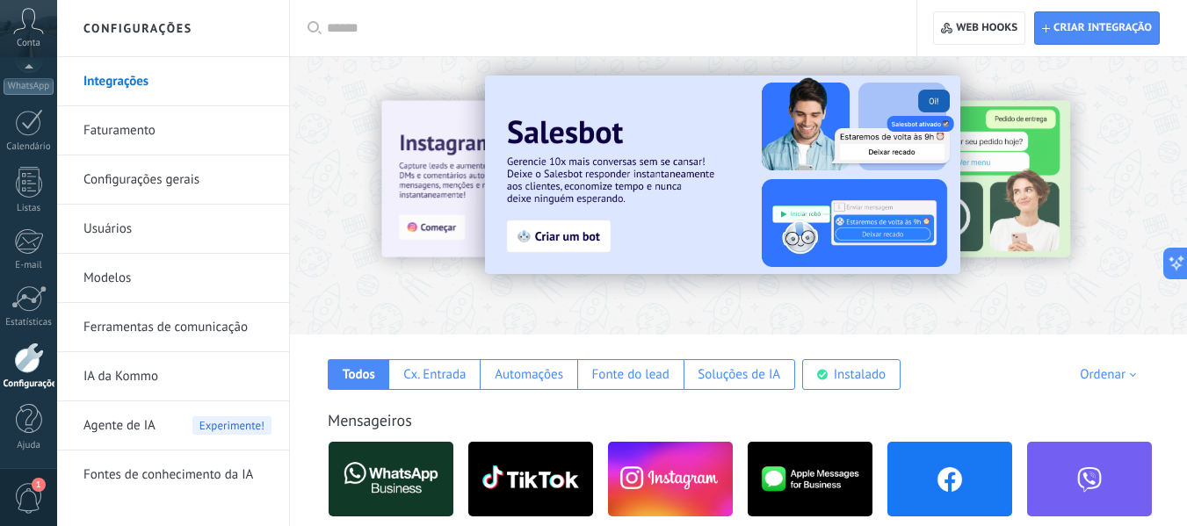
scroll to position [1, 0]
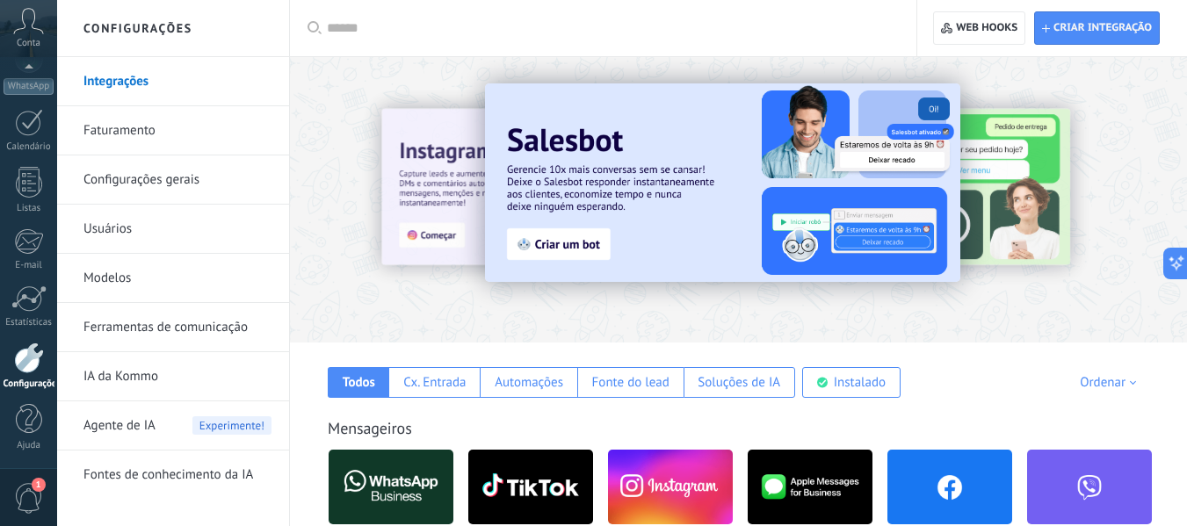
click at [37, 15] on icon at bounding box center [28, 21] width 31 height 26
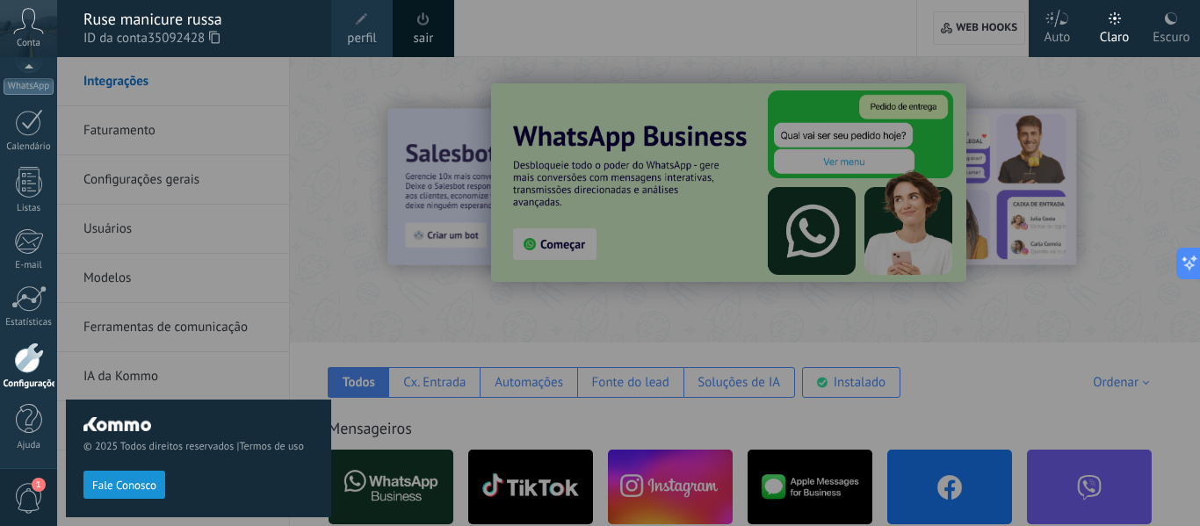
click at [1149, 221] on div at bounding box center [657, 263] width 1200 height 526
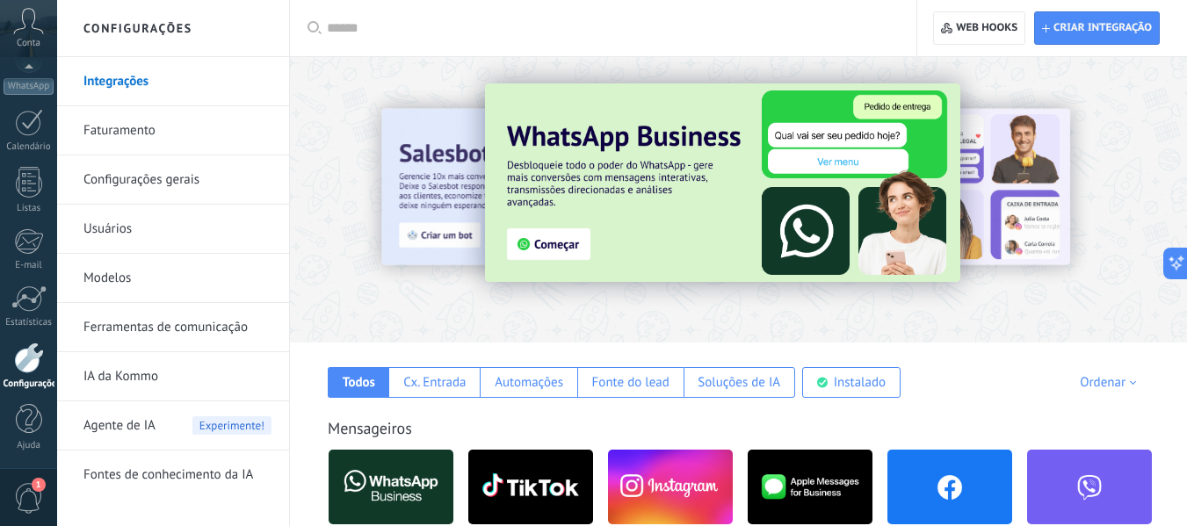
click at [27, 33] on icon at bounding box center [28, 21] width 31 height 26
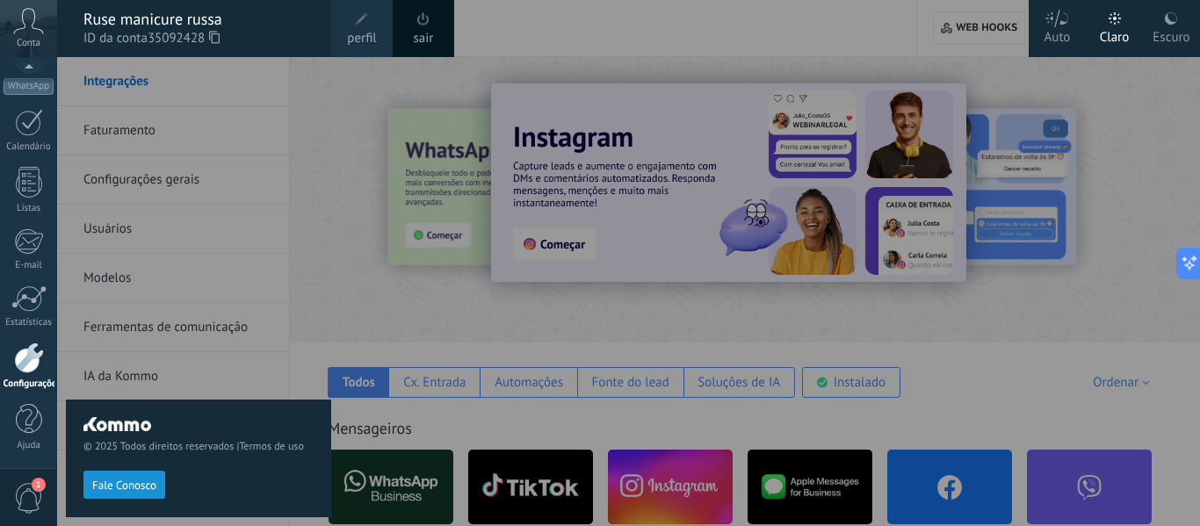
click at [354, 41] on span "perfil" at bounding box center [361, 38] width 29 height 19
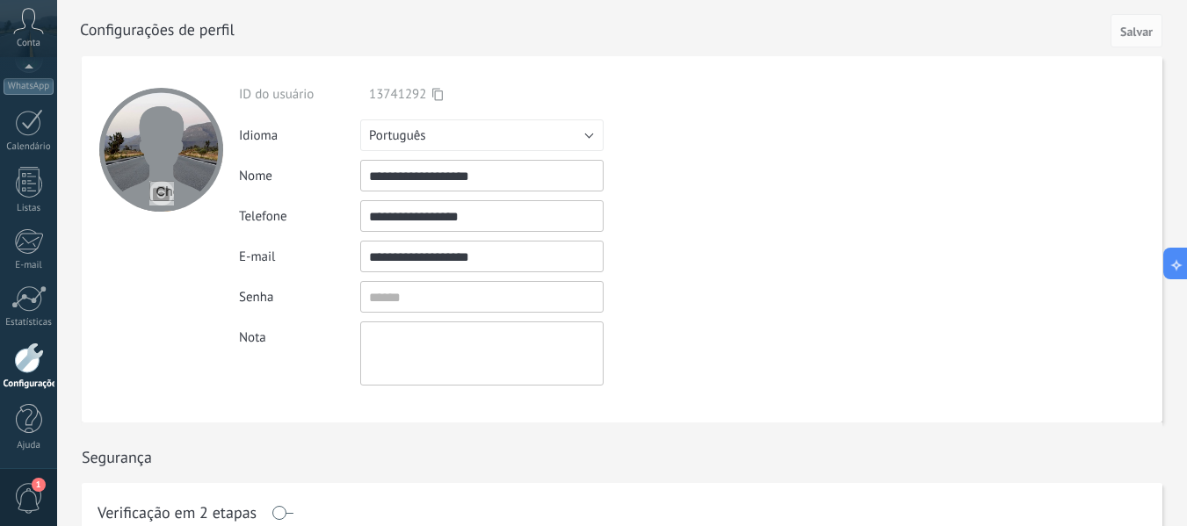
click at [164, 191] on input "file" at bounding box center [161, 193] width 25 height 25
type input "**********"
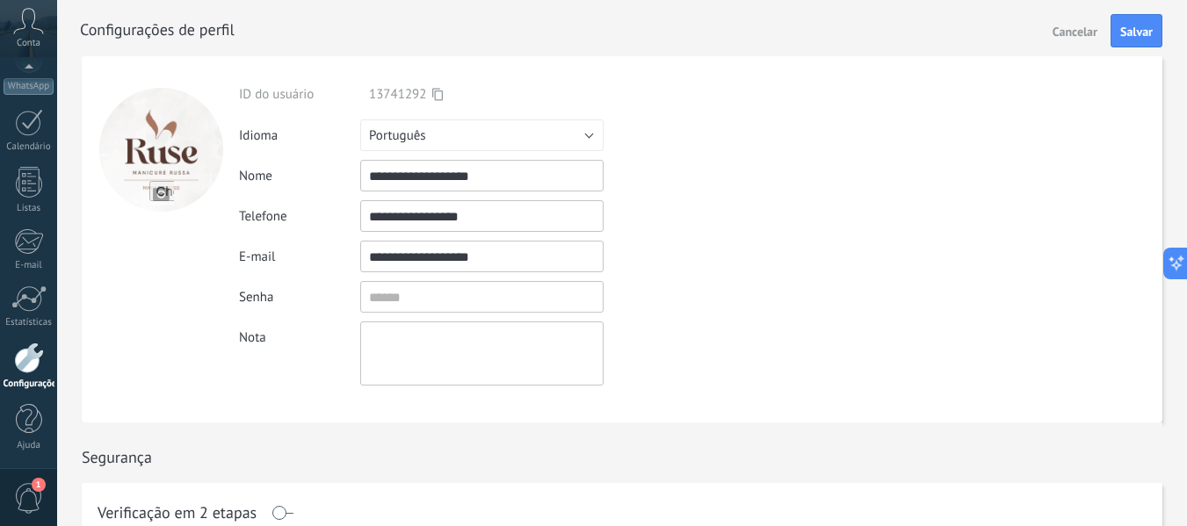
click at [25, 20] on icon at bounding box center [28, 21] width 31 height 26
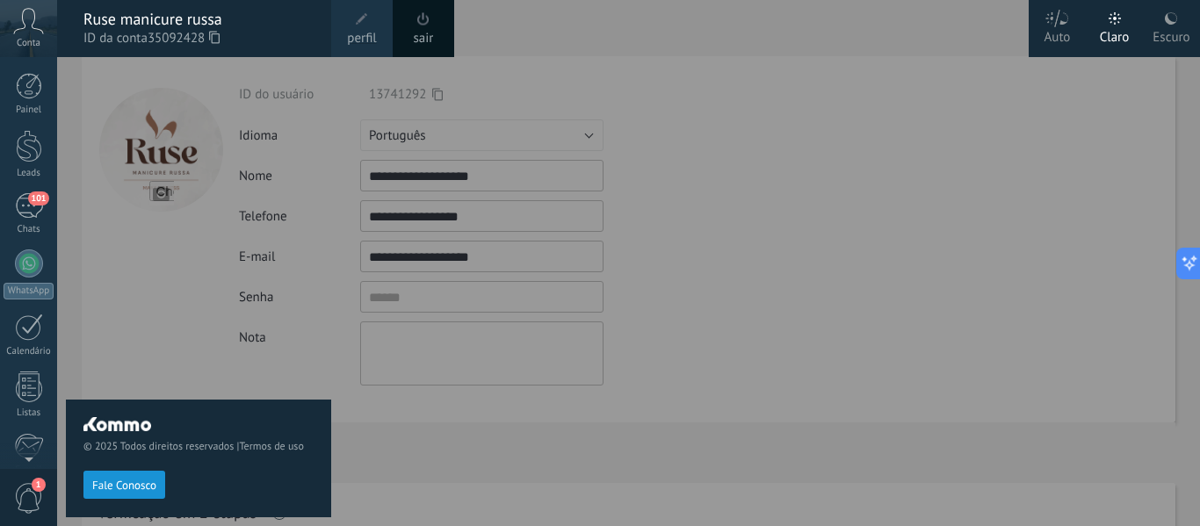
click at [31, 32] on icon at bounding box center [28, 21] width 31 height 26
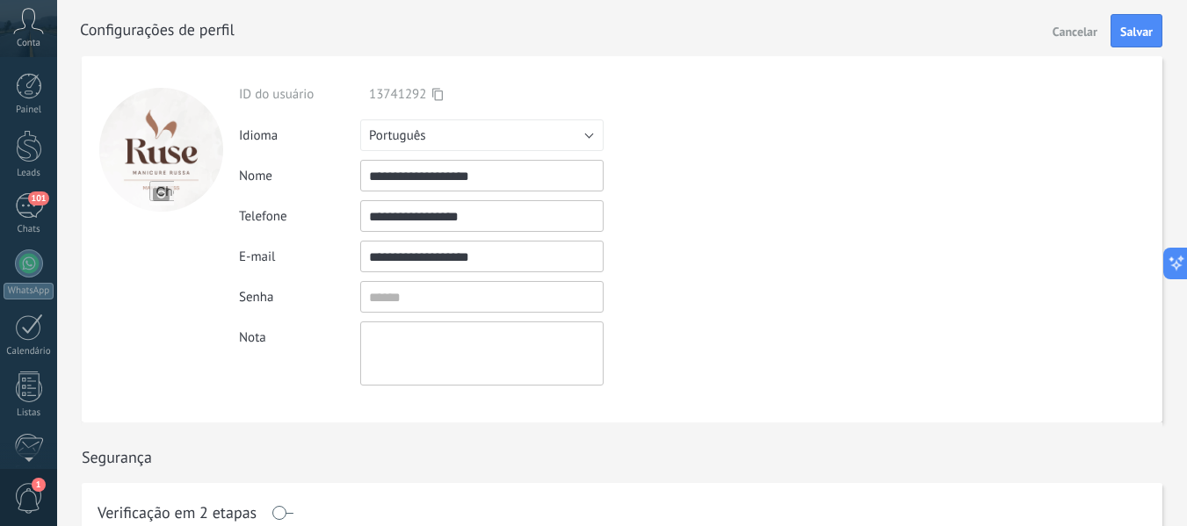
scroll to position [205, 0]
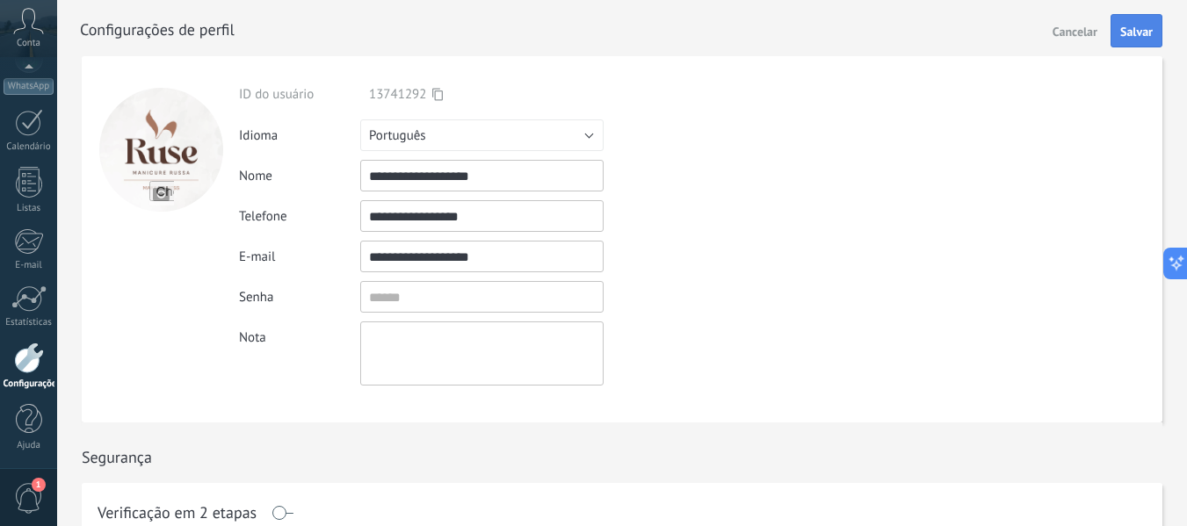
click at [1148, 33] on span "Salvar" at bounding box center [1136, 31] width 33 height 12
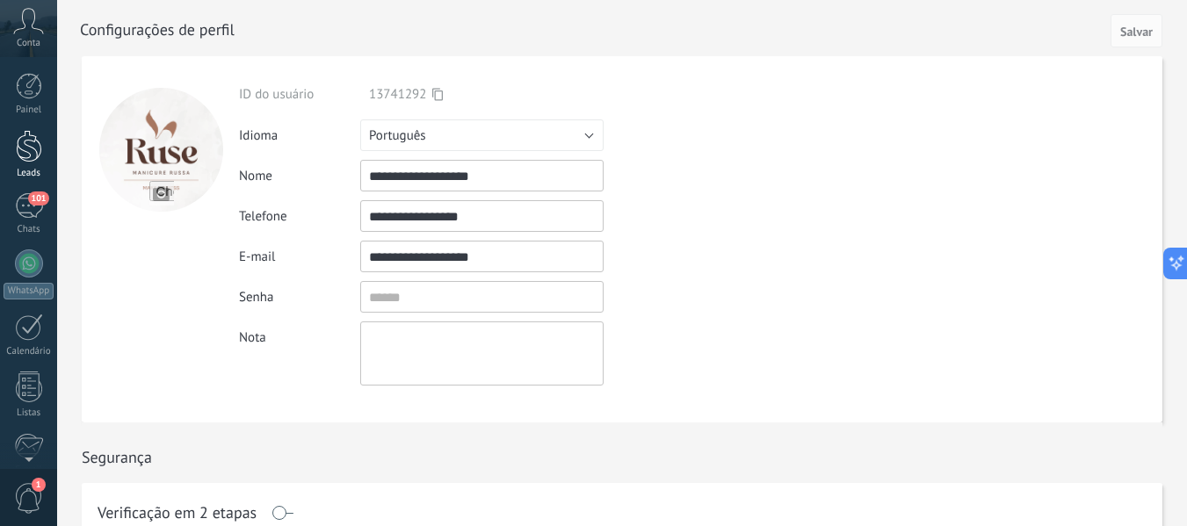
click at [25, 149] on div at bounding box center [29, 146] width 26 height 33
